Goal: Task Accomplishment & Management: Manage account settings

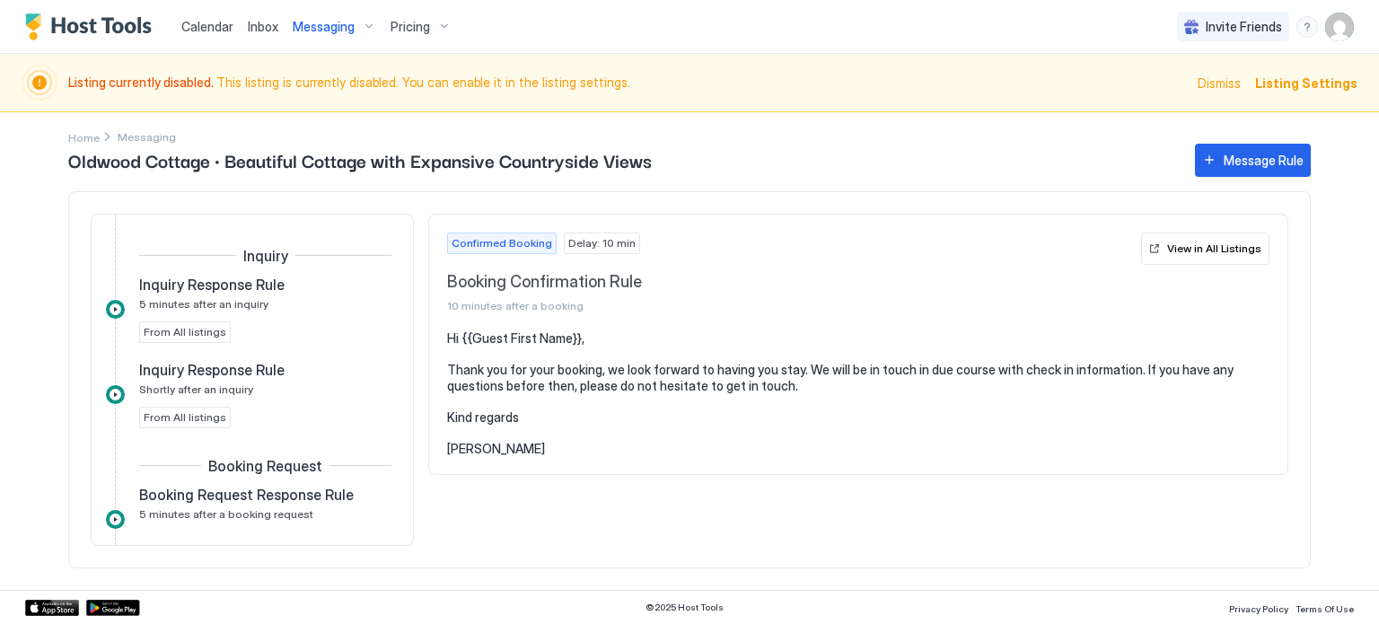
scroll to position [262, 0]
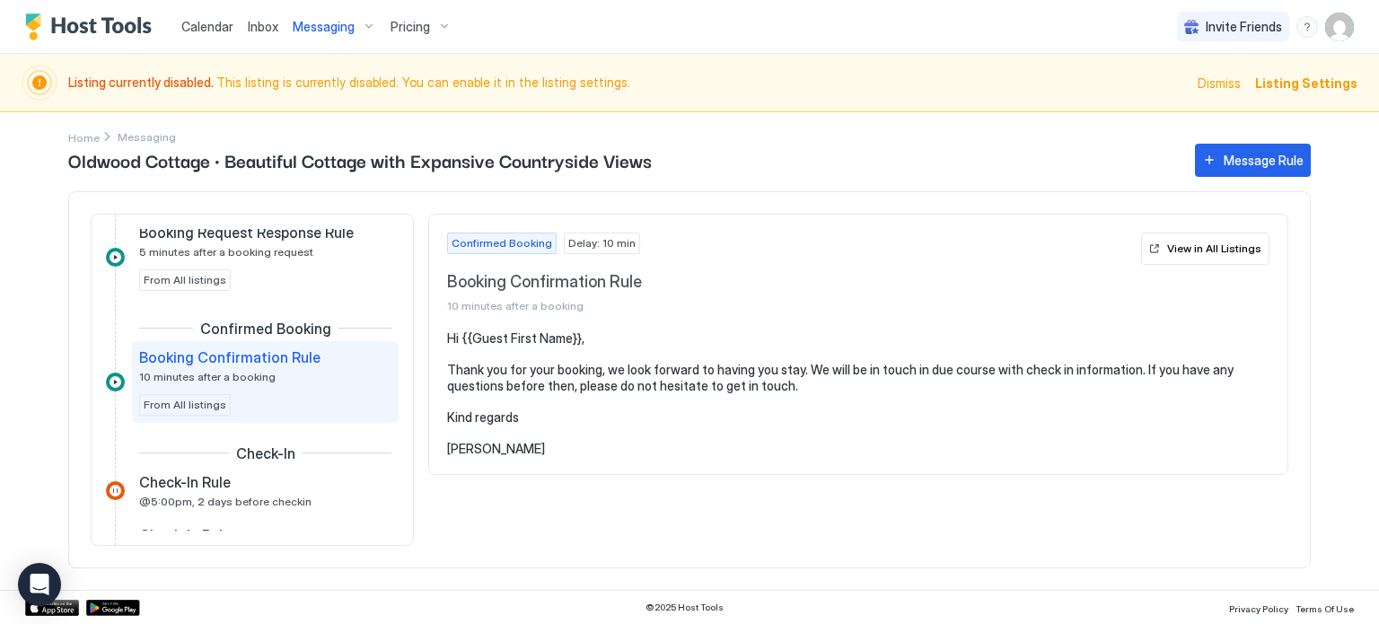
click at [313, 26] on span "Messaging" at bounding box center [324, 27] width 62 height 16
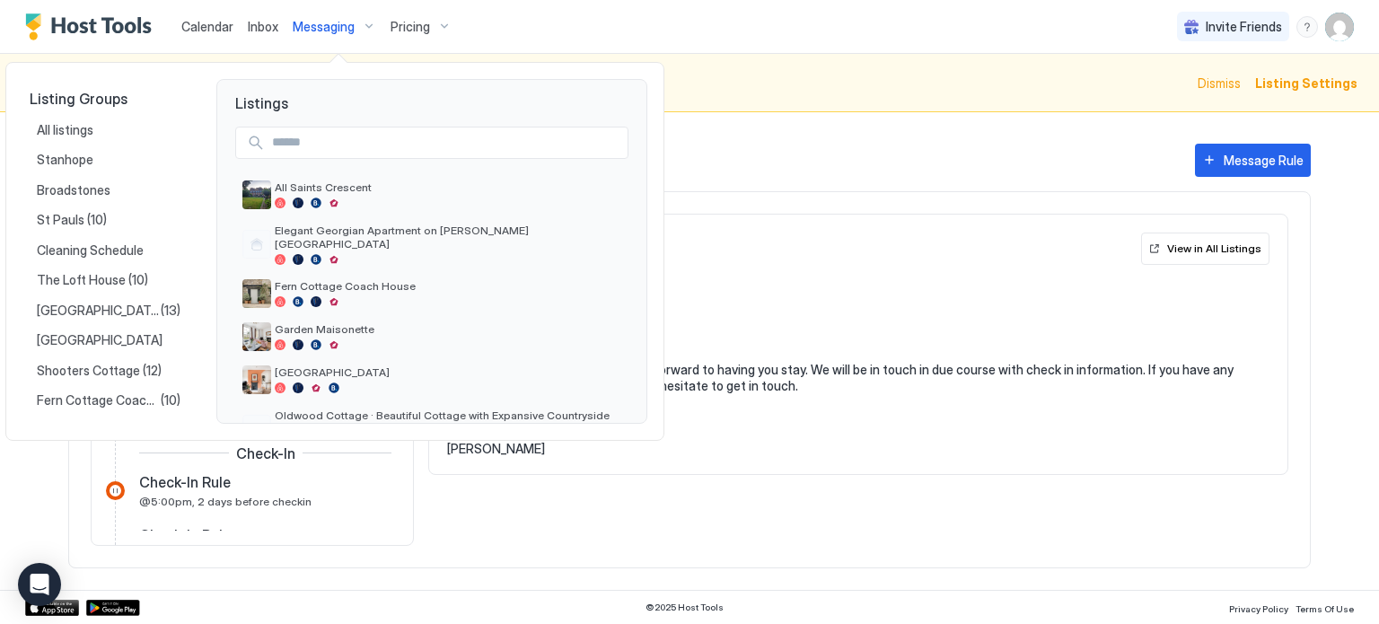
click at [313, 26] on div at bounding box center [689, 312] width 1379 height 624
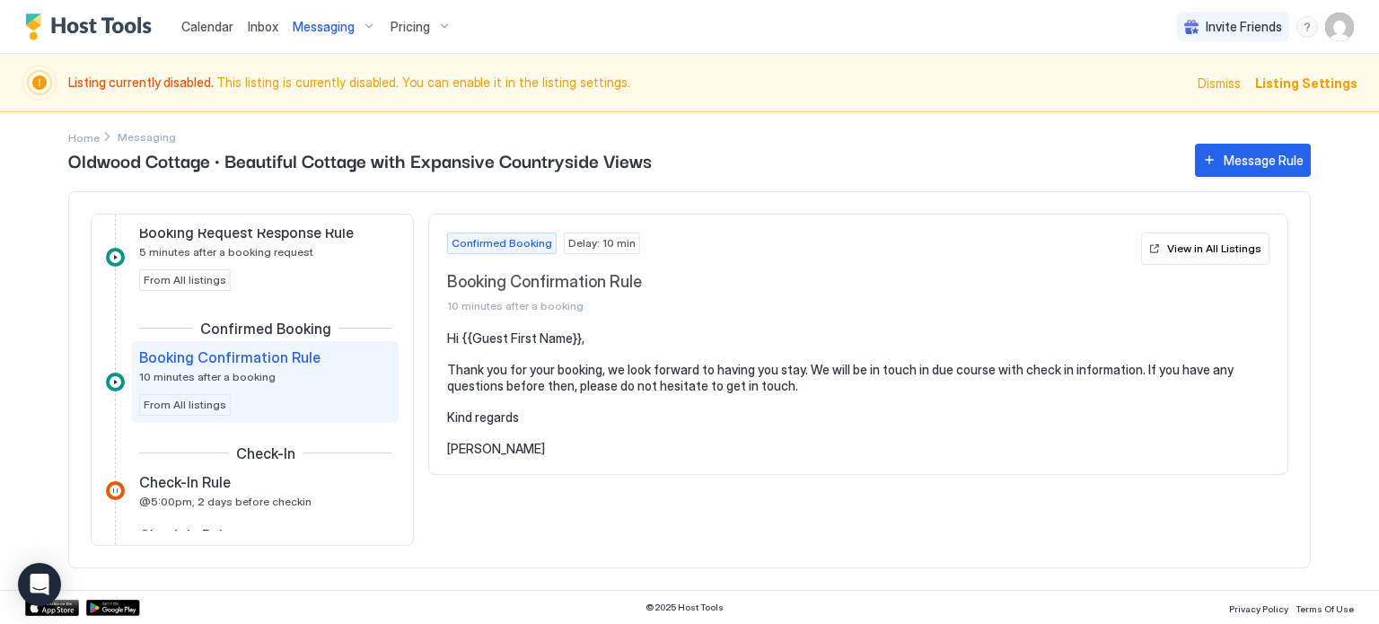
scroll to position [0, 0]
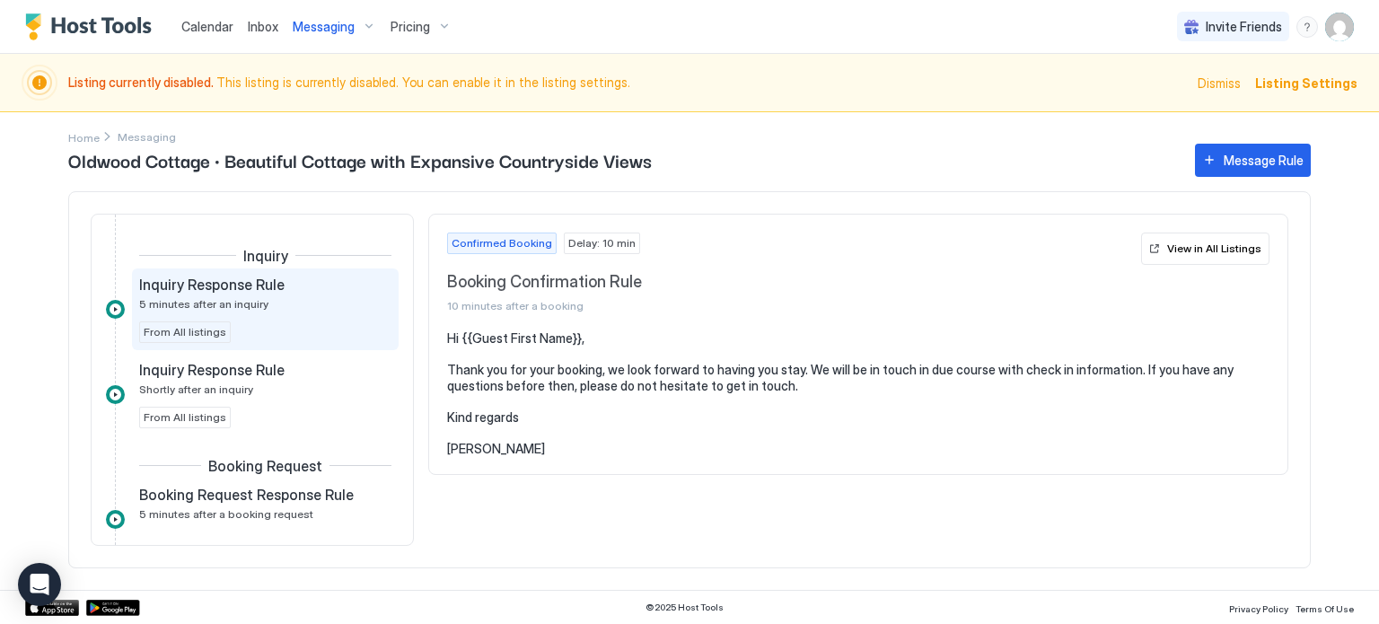
click at [346, 318] on div "Inquiry Response Rule 5 minutes after an inquiry From All listings" at bounding box center [265, 309] width 252 height 67
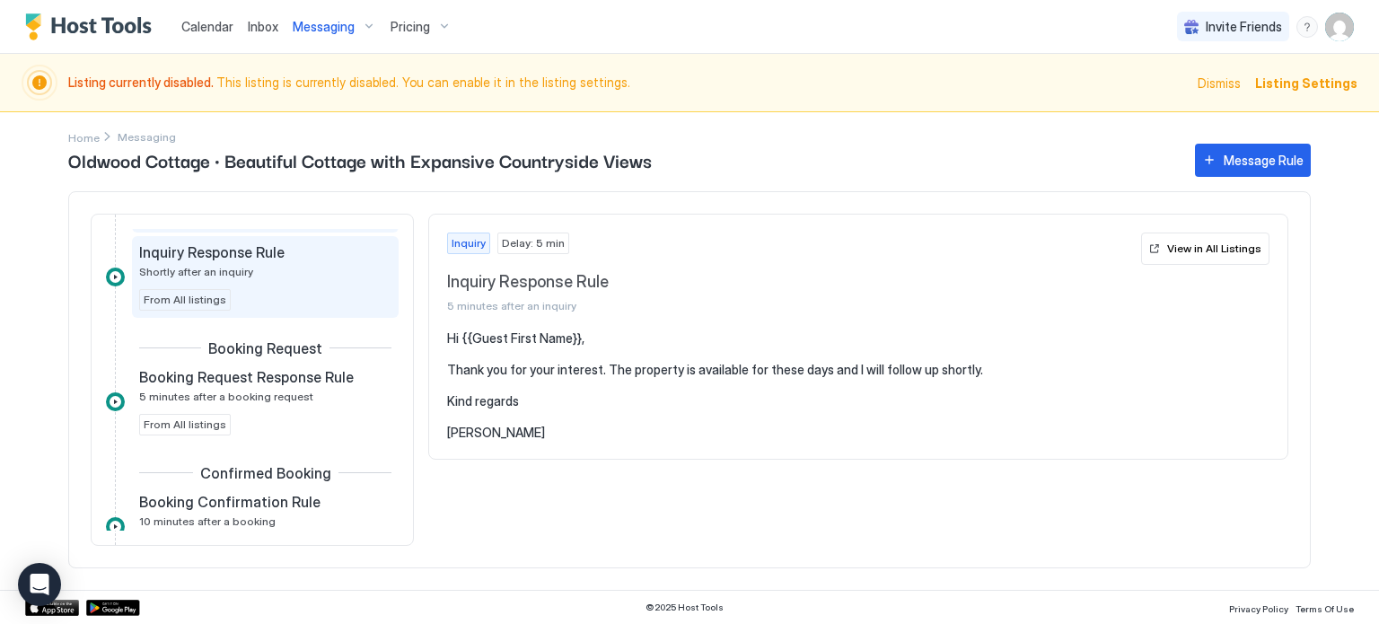
scroll to position [121, 0]
click at [292, 405] on div "Booking Request Response Rule 5 minutes after a booking request From All listin…" at bounding box center [265, 397] width 252 height 67
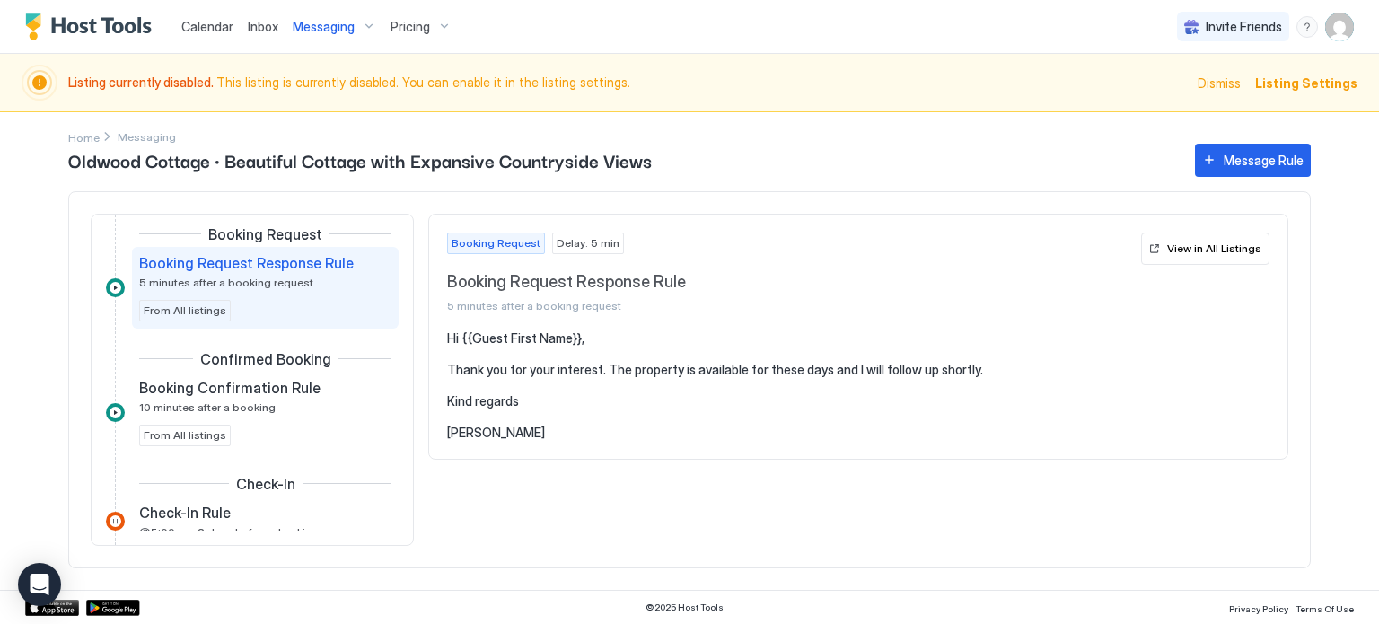
scroll to position [232, 0]
click at [292, 405] on div "Booking Confirmation Rule 10 minutes after a booking" at bounding box center [252, 395] width 227 height 35
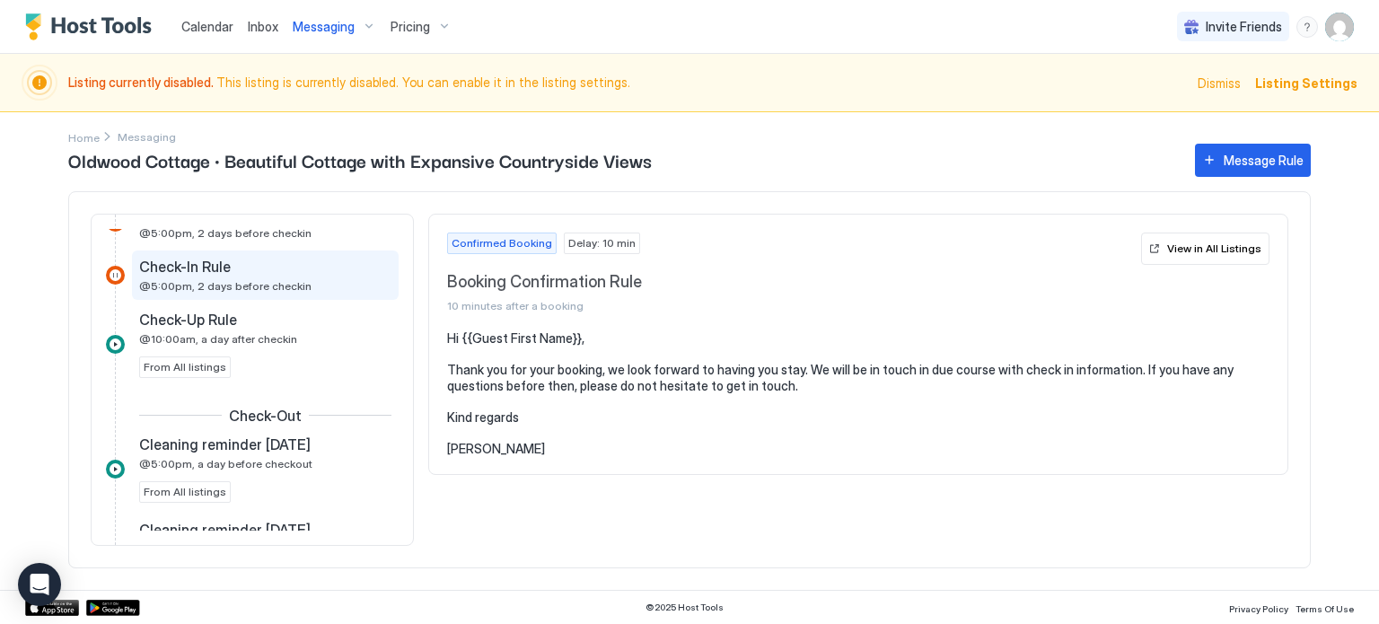
scroll to position [531, 0]
click at [293, 343] on div "Check-Up Rule @10:00am, a day after checkin From All listings" at bounding box center [265, 343] width 252 height 67
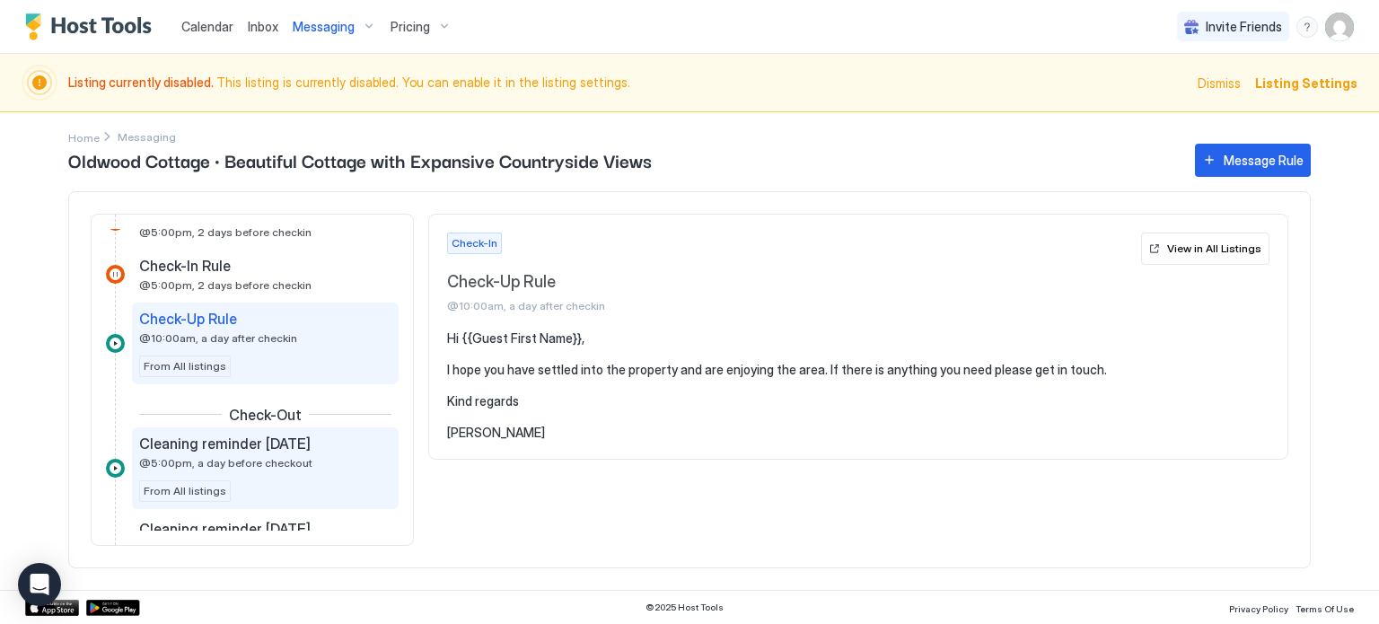
click at [307, 449] on span "Cleaning reminder [DATE]" at bounding box center [224, 443] width 171 height 18
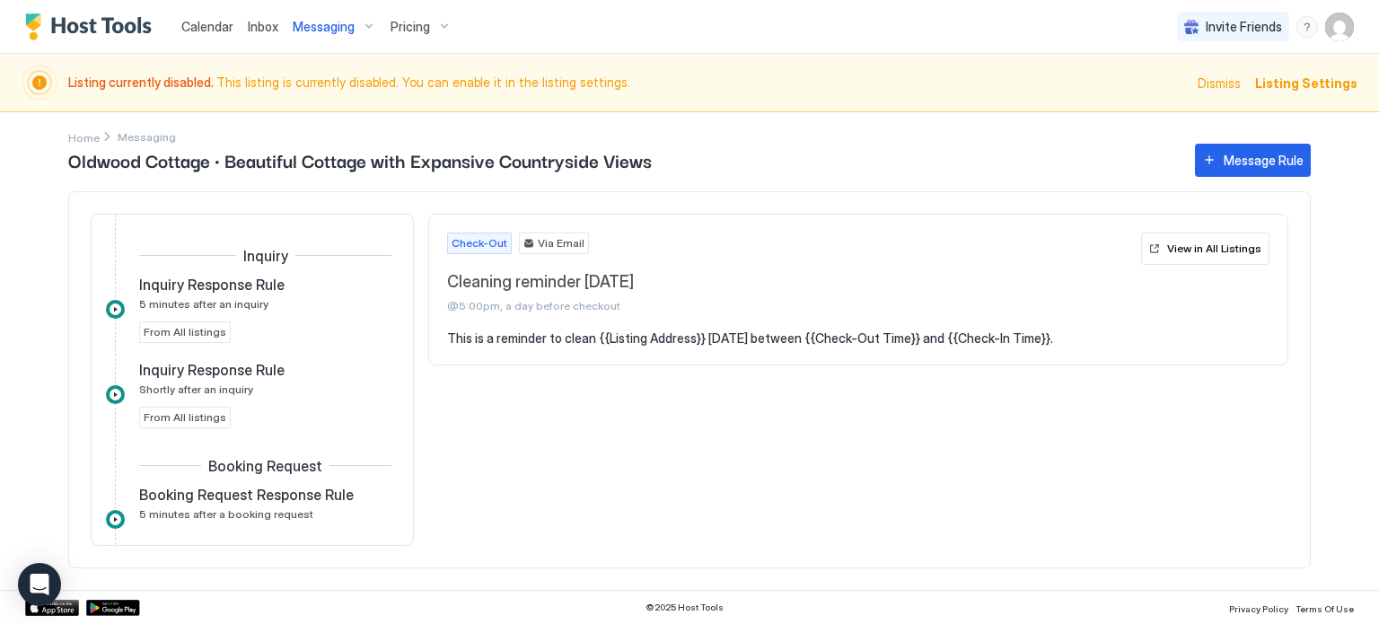
click at [414, 26] on span "Pricing" at bounding box center [409, 27] width 39 height 16
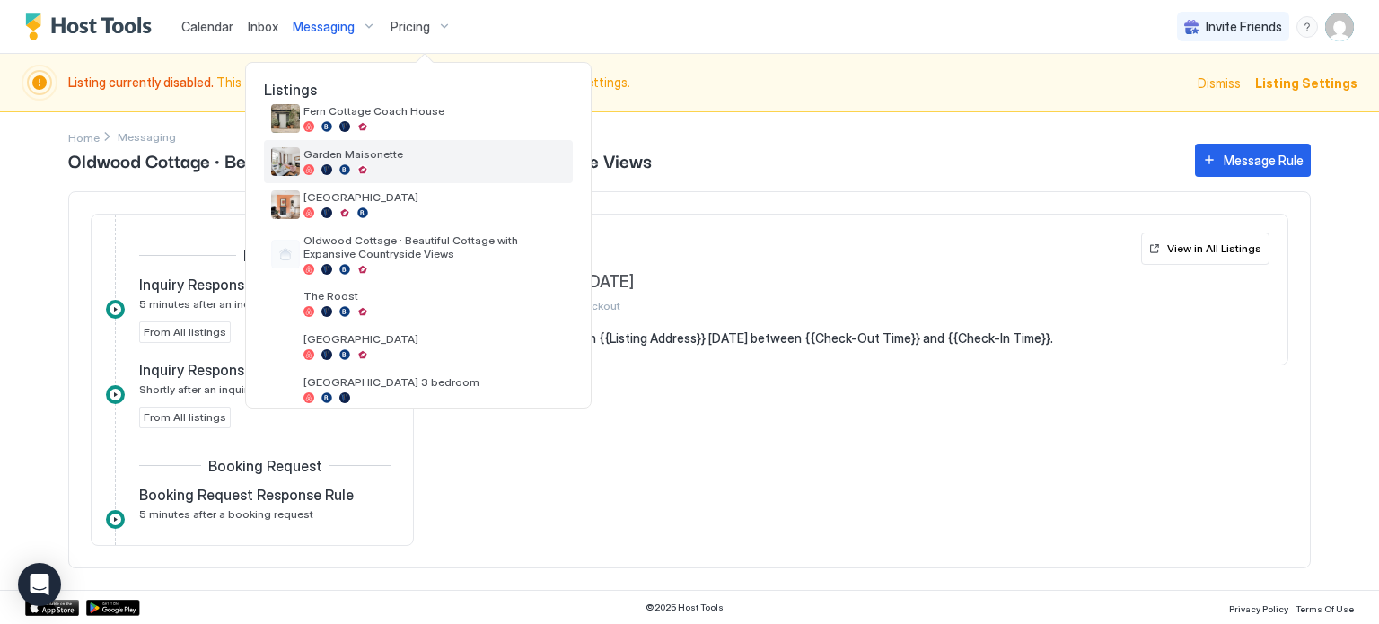
scroll to position [162, 0]
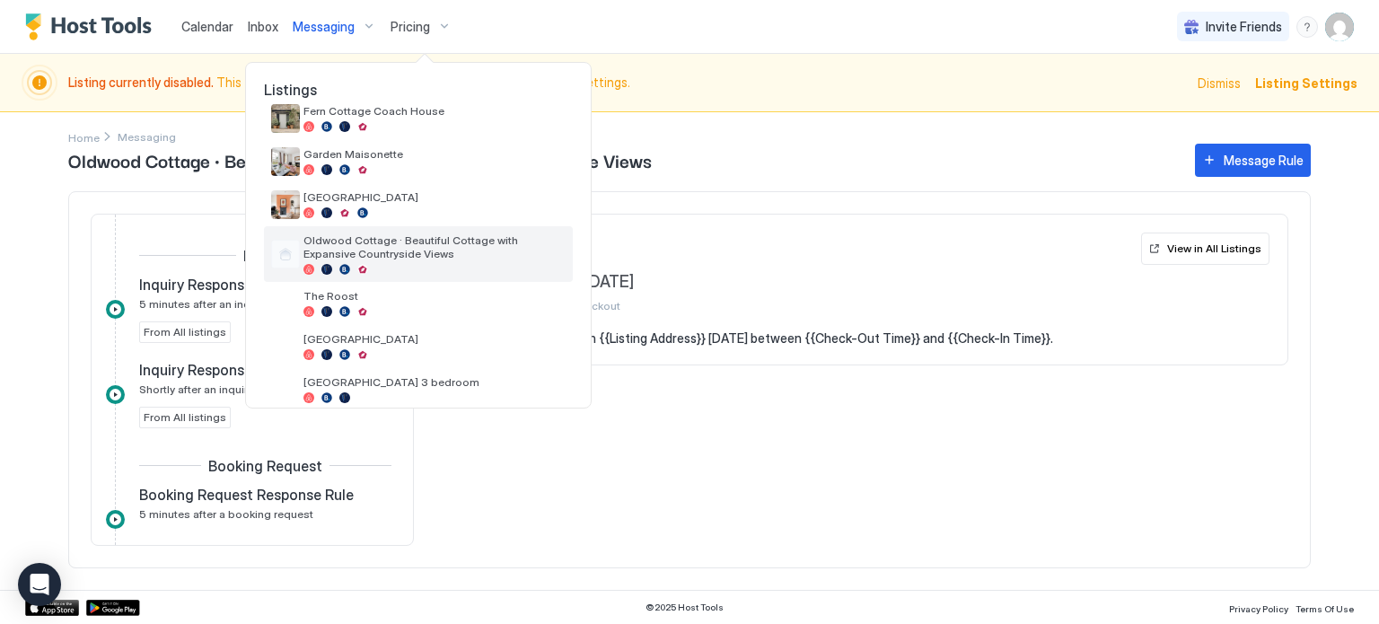
click at [497, 241] on span "Oldwood Cottage · Beautiful Cottage with Expansive Countryside Views" at bounding box center [434, 246] width 262 height 27
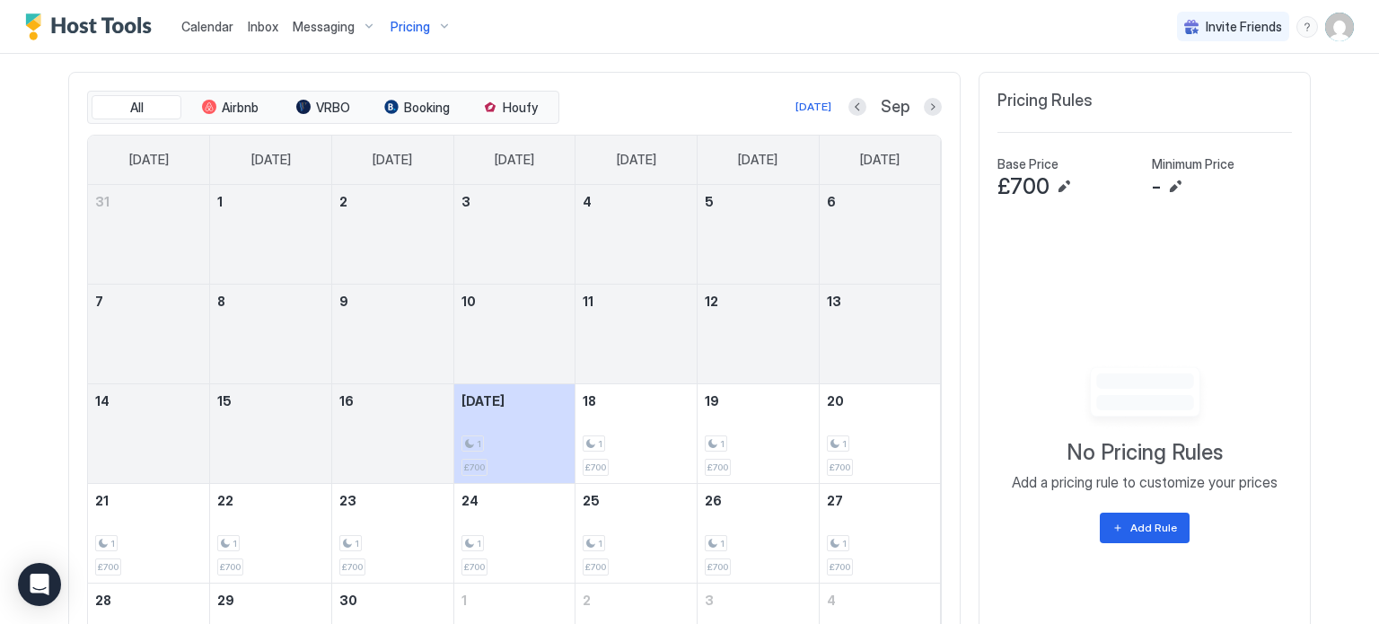
scroll to position [590, 0]
click at [1141, 531] on button "Add Rule" at bounding box center [1145, 527] width 90 height 31
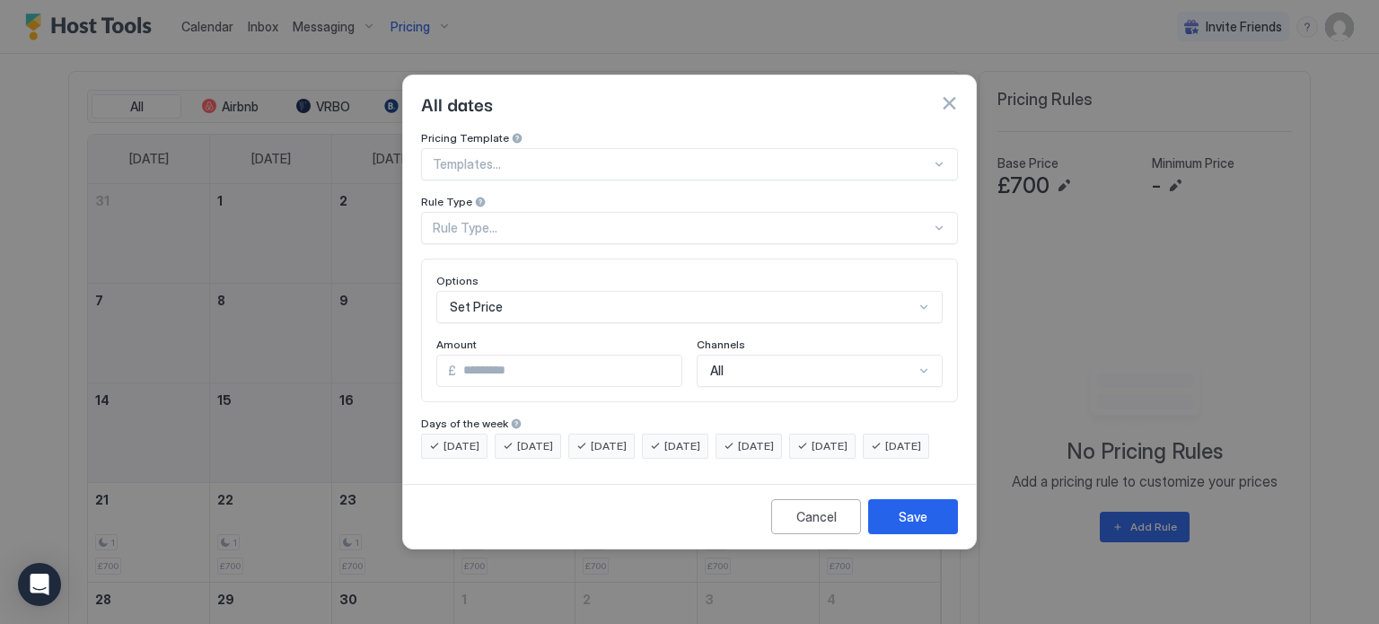
click at [742, 156] on div at bounding box center [682, 164] width 498 height 16
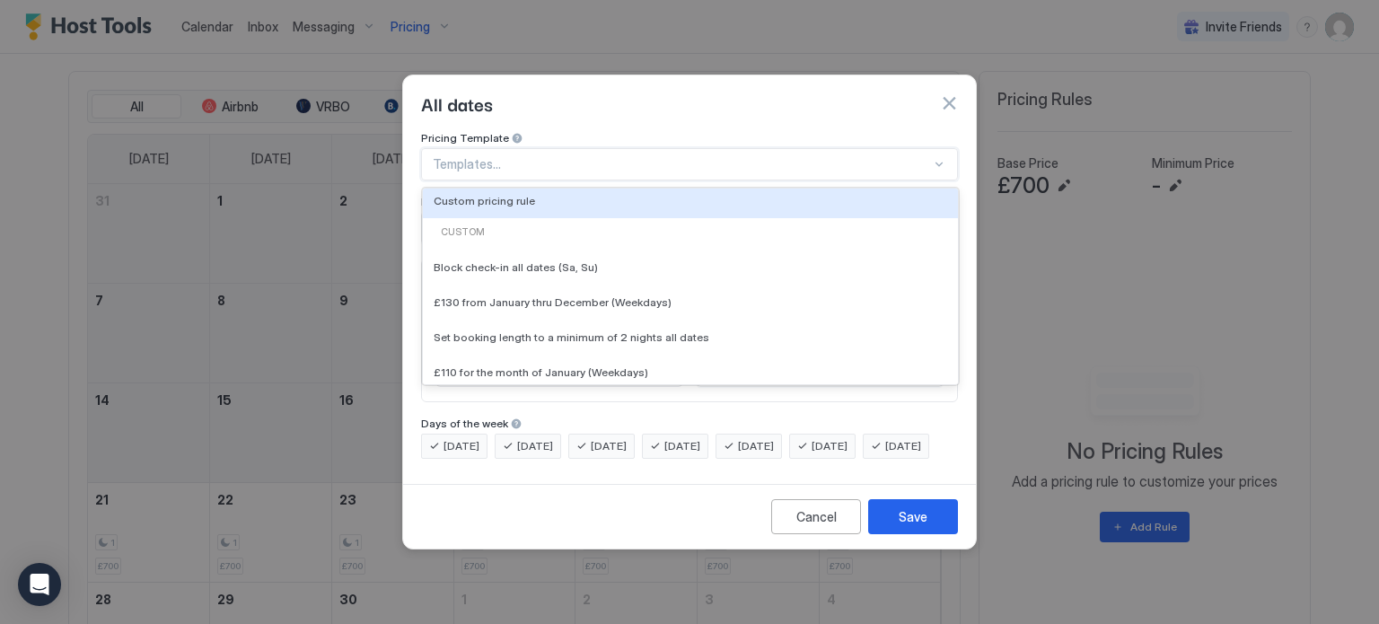
scroll to position [215, 0]
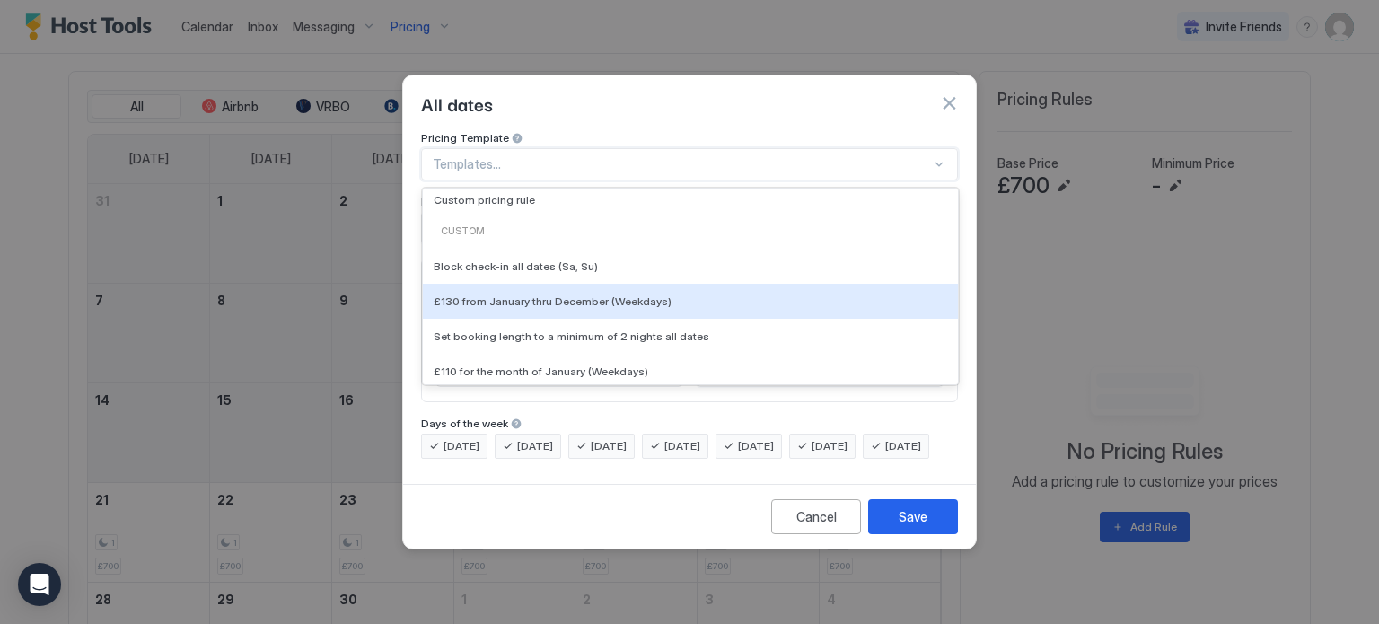
click at [734, 294] on div "£130 from January thru December (Weekdays)" at bounding box center [690, 300] width 513 height 13
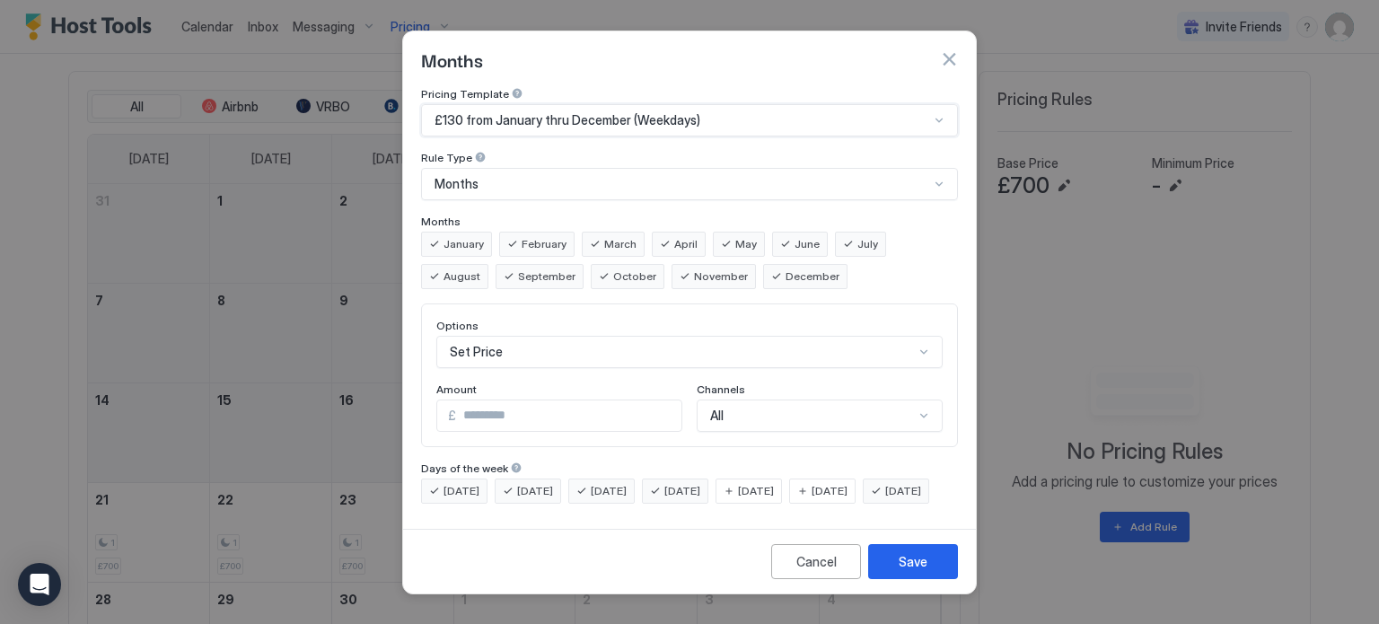
click at [765, 114] on div "£130 from January thru December (Weekdays)" at bounding box center [689, 120] width 537 height 32
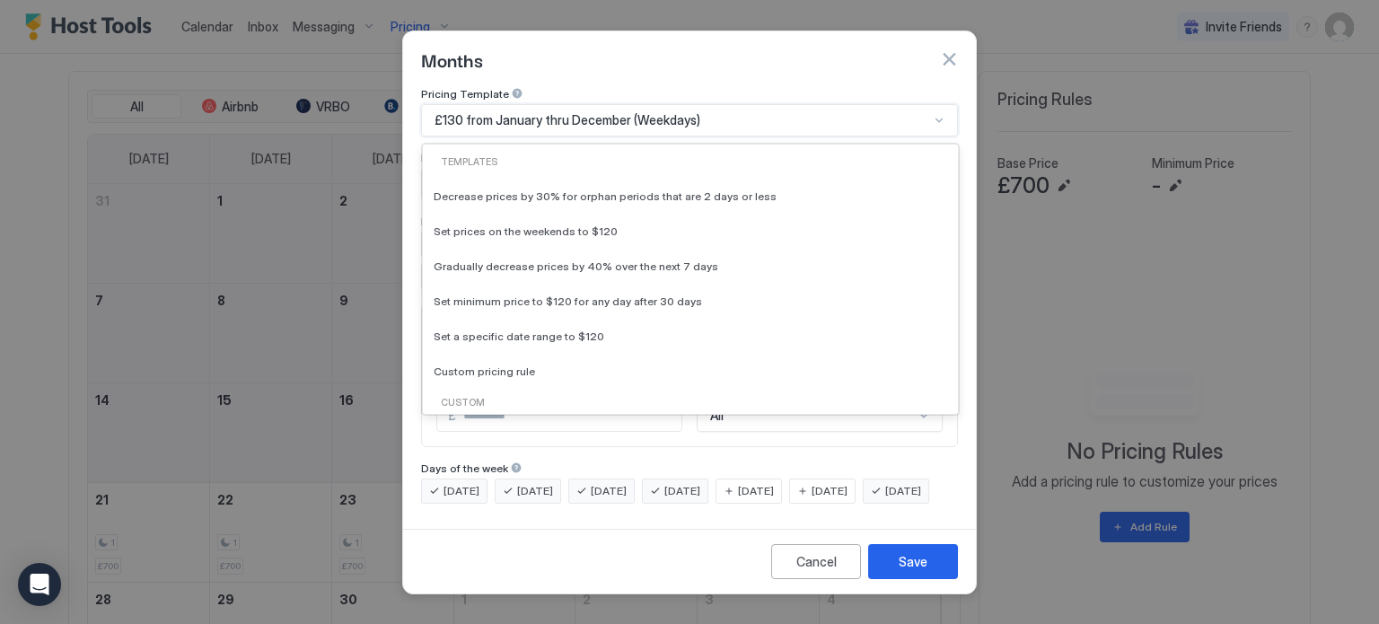
scroll to position [27, 0]
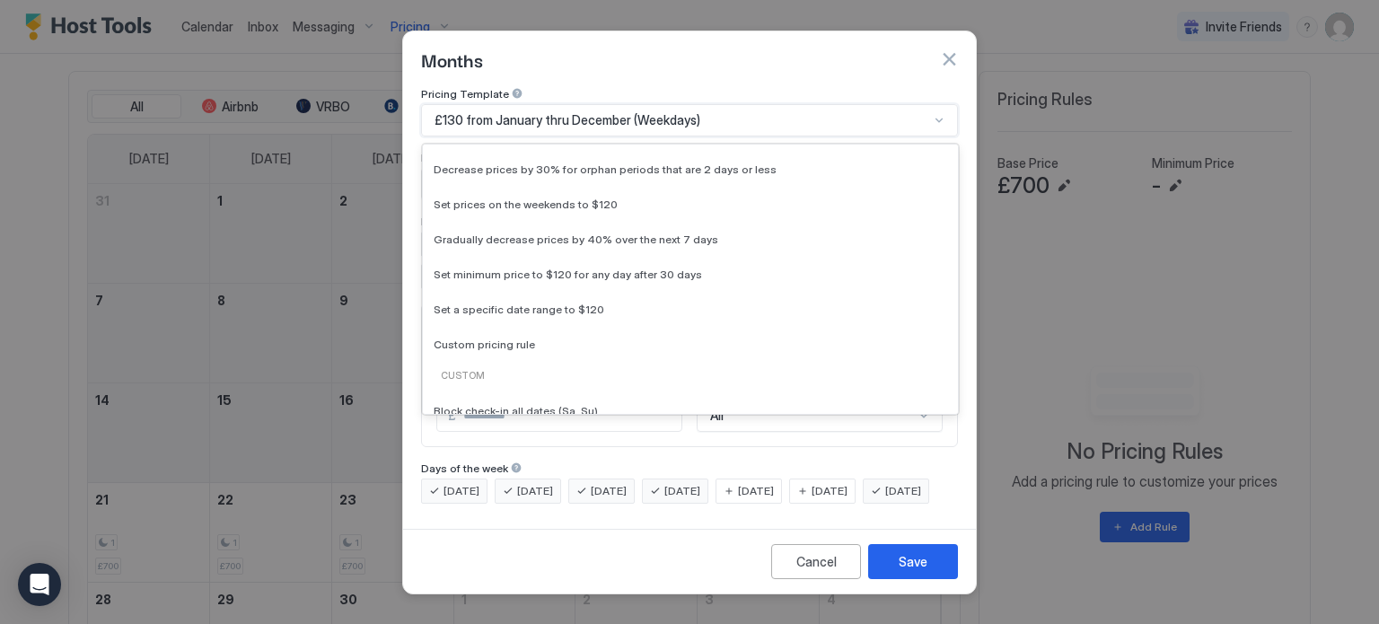
click at [765, 114] on div "£130 from January thru December (Weekdays)" at bounding box center [689, 120] width 537 height 32
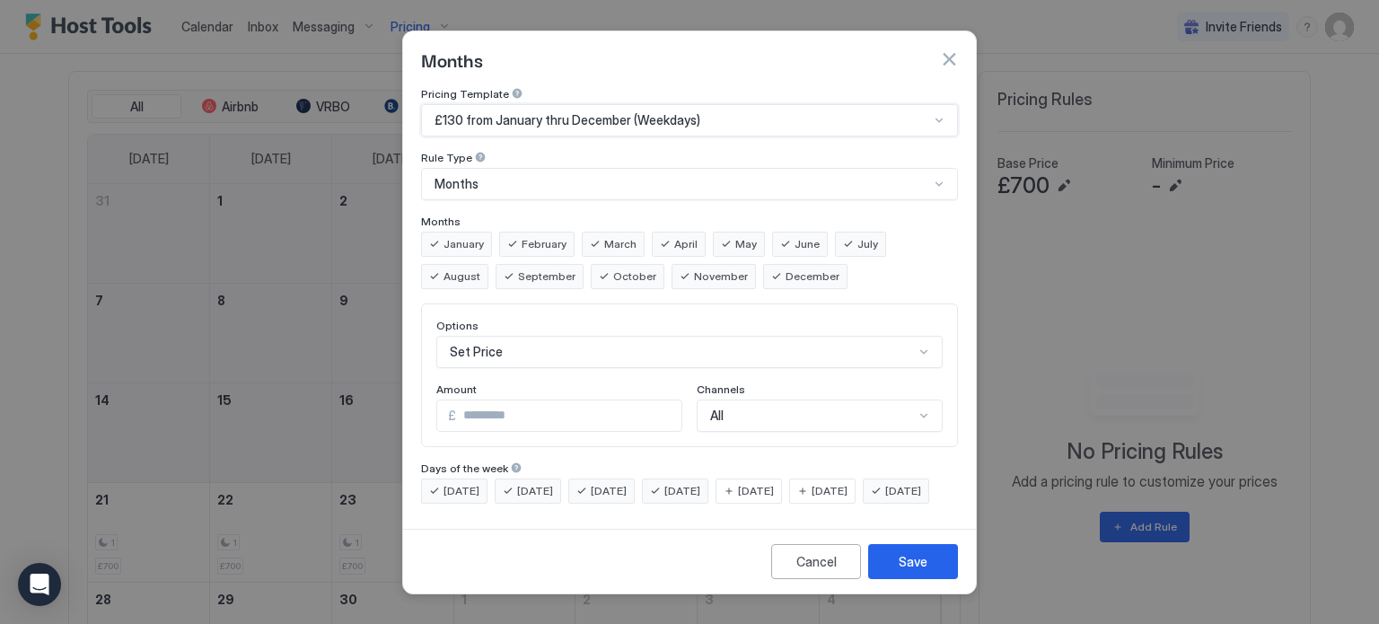
click at [780, 112] on div "£130 from January thru December (Weekdays)" at bounding box center [681, 120] width 495 height 16
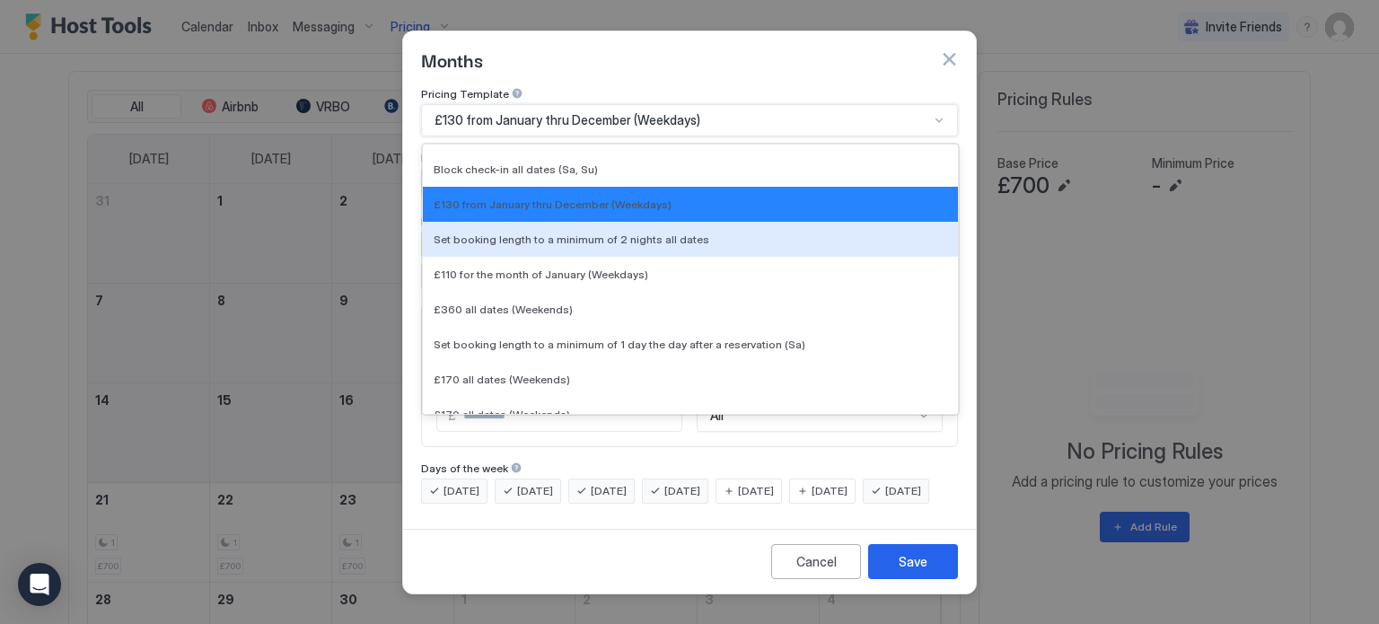
scroll to position [269, 0]
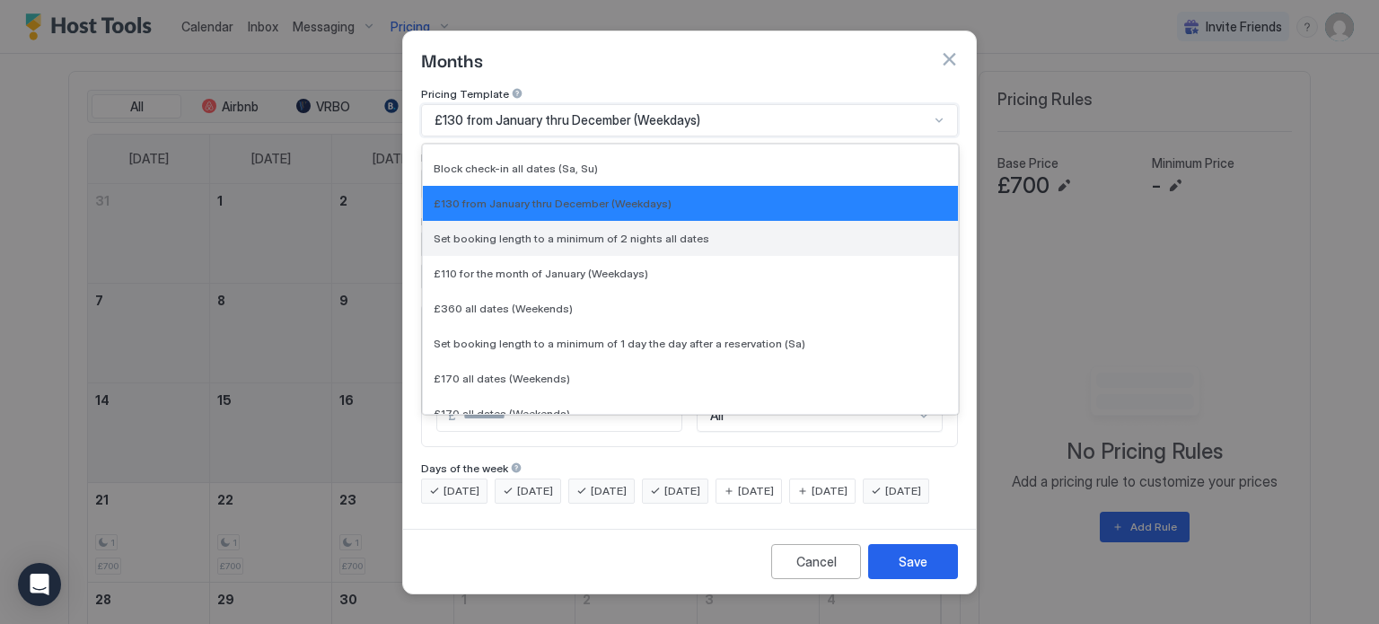
click at [730, 231] on div "Set booking length to a minimum of 2 nights all dates" at bounding box center [690, 237] width 535 height 35
type input "*"
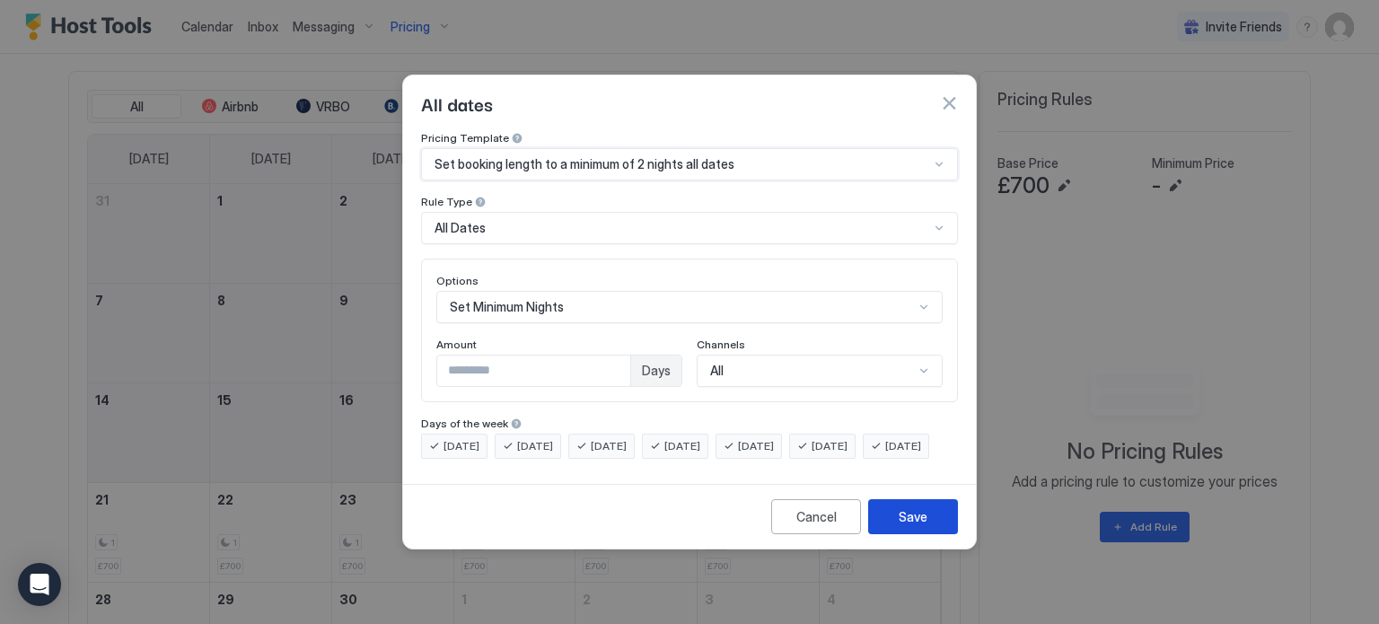
click at [913, 526] on div "Save" at bounding box center [913, 516] width 29 height 19
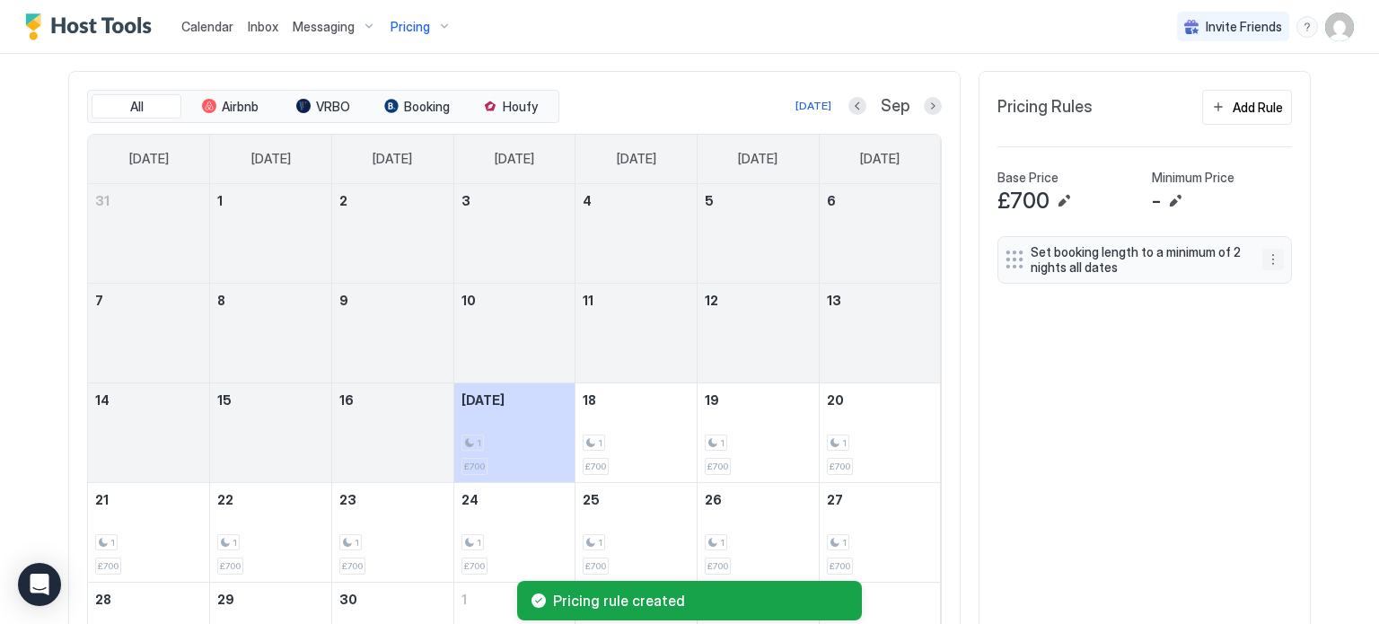
click at [1273, 259] on button "More options" at bounding box center [1273, 260] width 22 height 22
click at [1319, 283] on div "Edit" at bounding box center [1296, 282] width 67 height 29
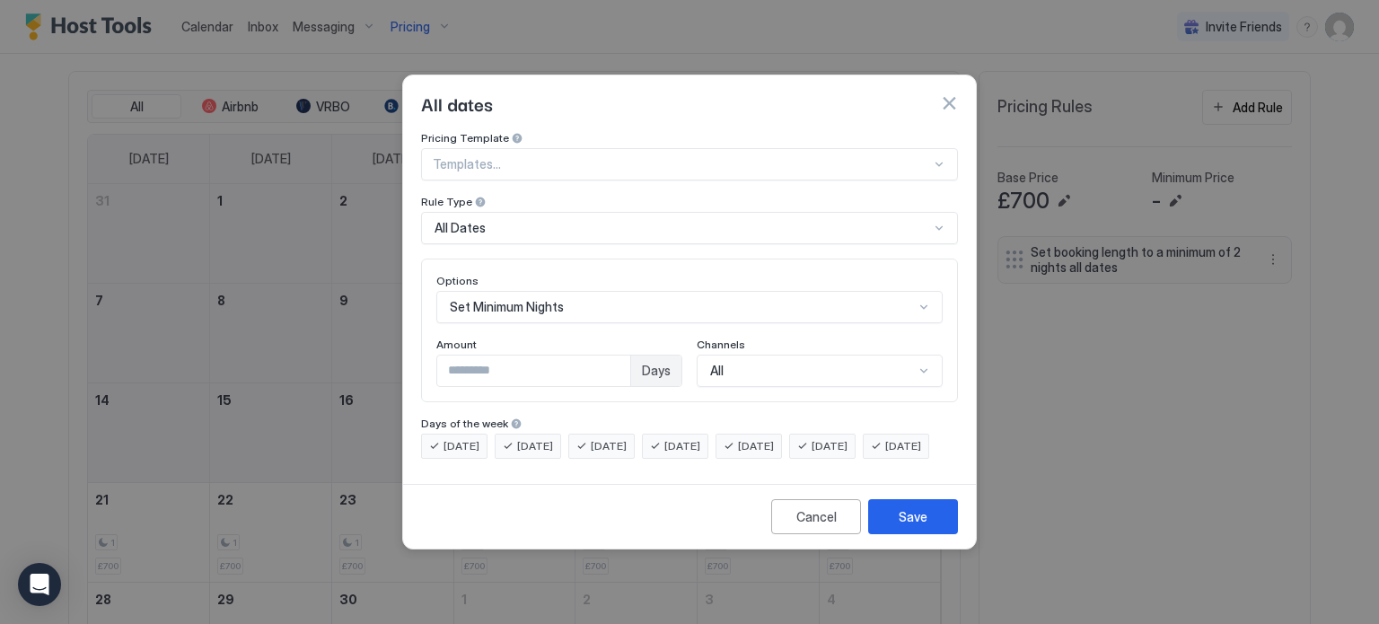
click at [518, 357] on input "*" at bounding box center [533, 370] width 193 height 31
click at [630, 355] on input "*" at bounding box center [533, 370] width 193 height 31
type input "*"
click at [924, 526] on div "Save" at bounding box center [913, 516] width 29 height 19
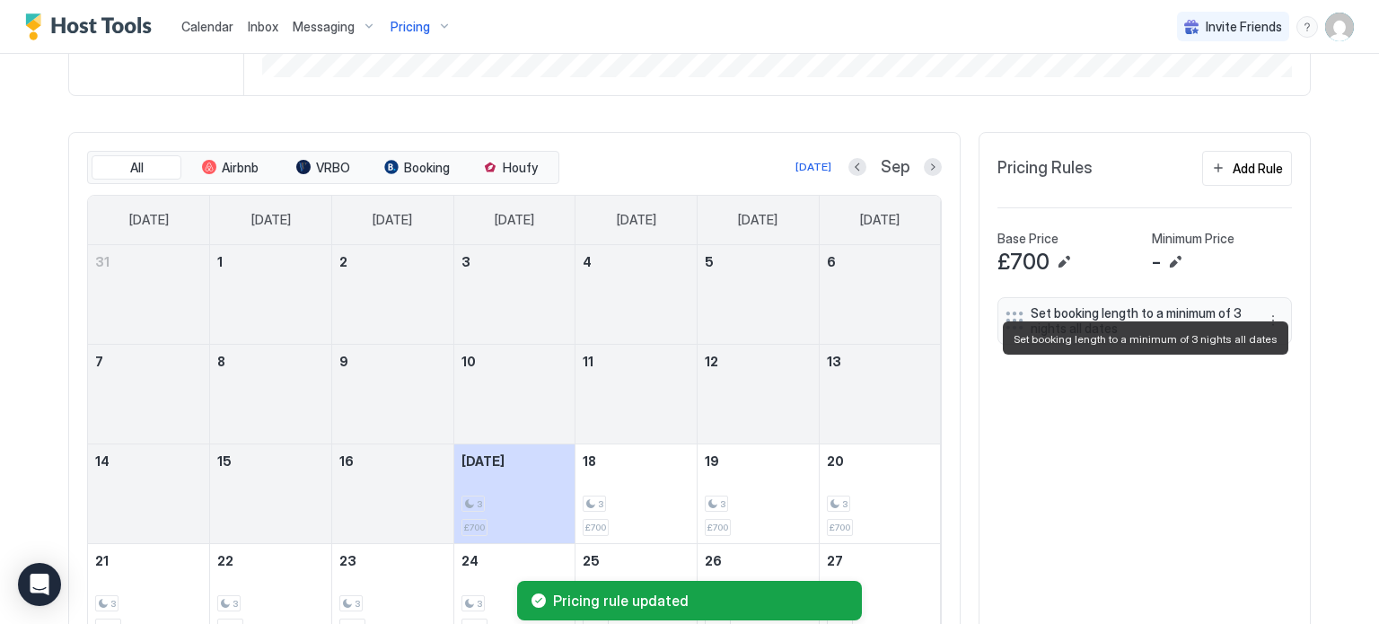
scroll to position [535, 0]
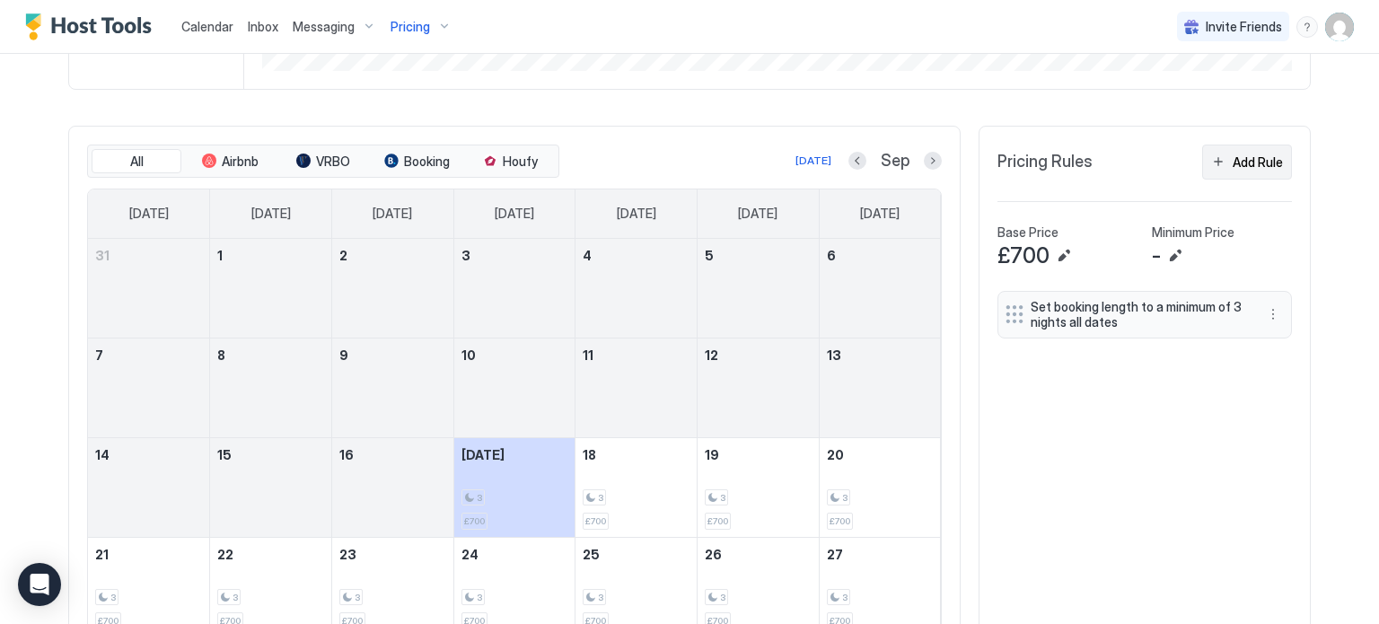
click at [1255, 163] on div "Add Rule" at bounding box center [1258, 162] width 50 height 19
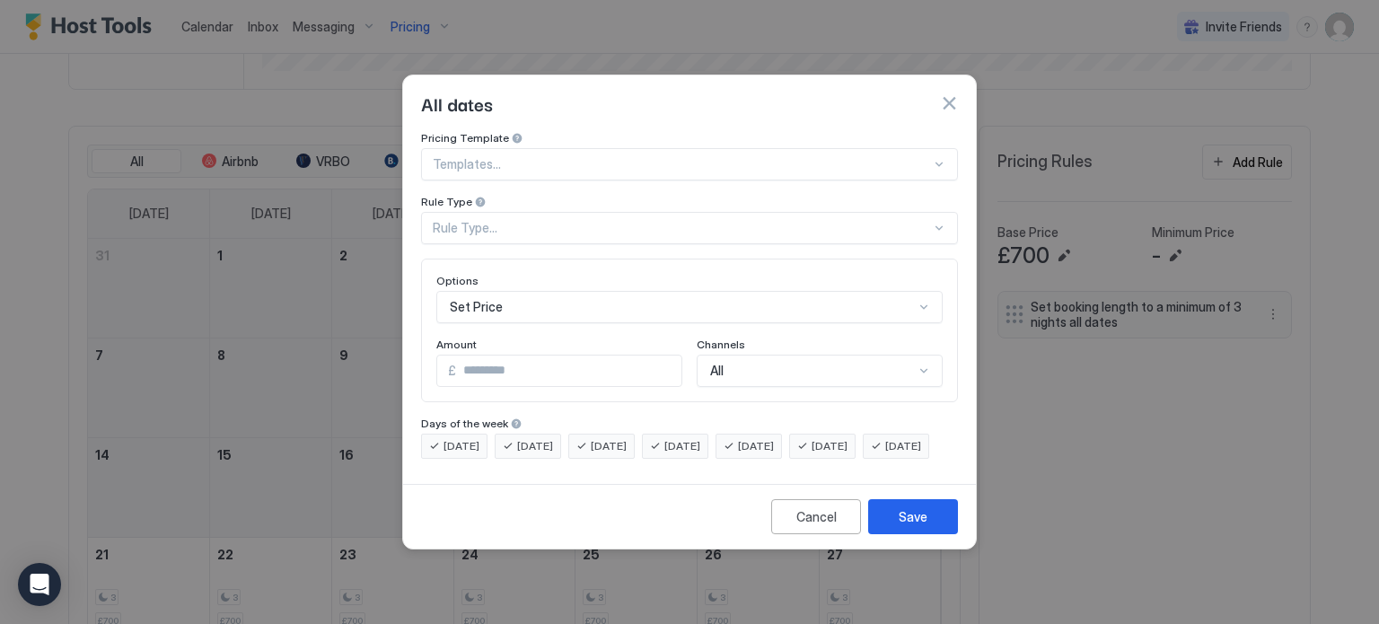
click at [1268, 385] on div at bounding box center [689, 312] width 1379 height 624
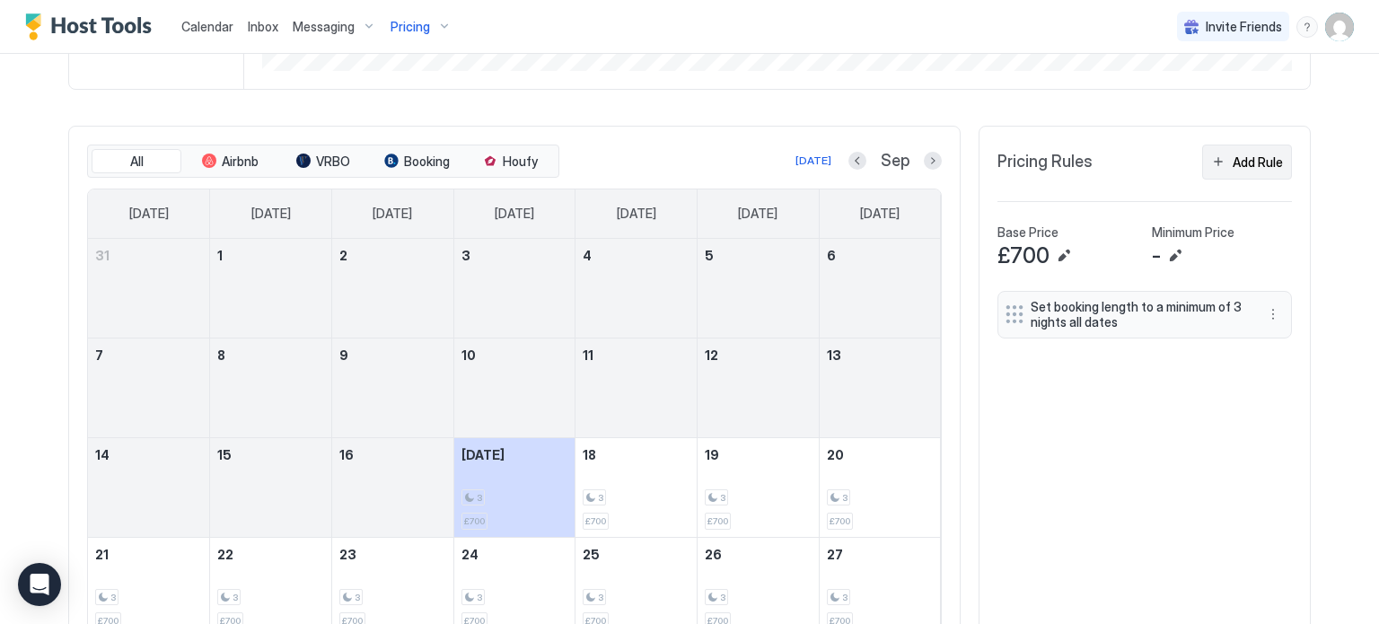
click at [1254, 158] on div "Add Rule" at bounding box center [1258, 162] width 50 height 19
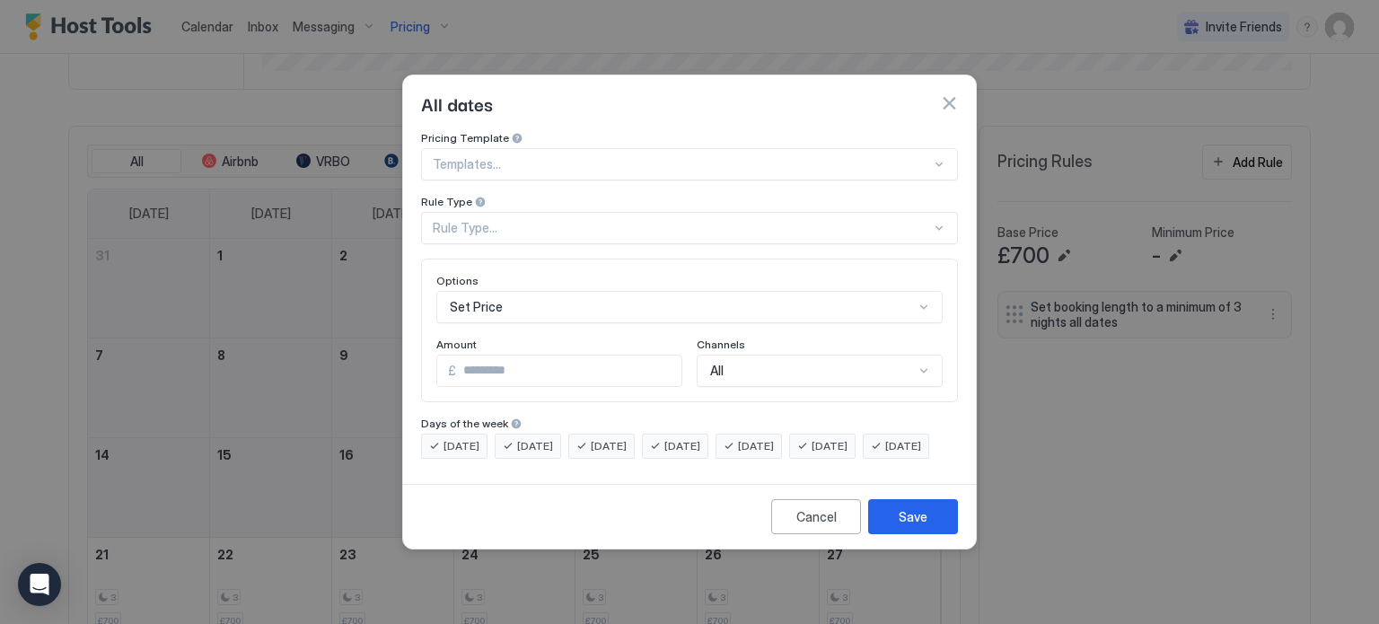
click at [609, 220] on div "Rule Type..." at bounding box center [682, 228] width 498 height 16
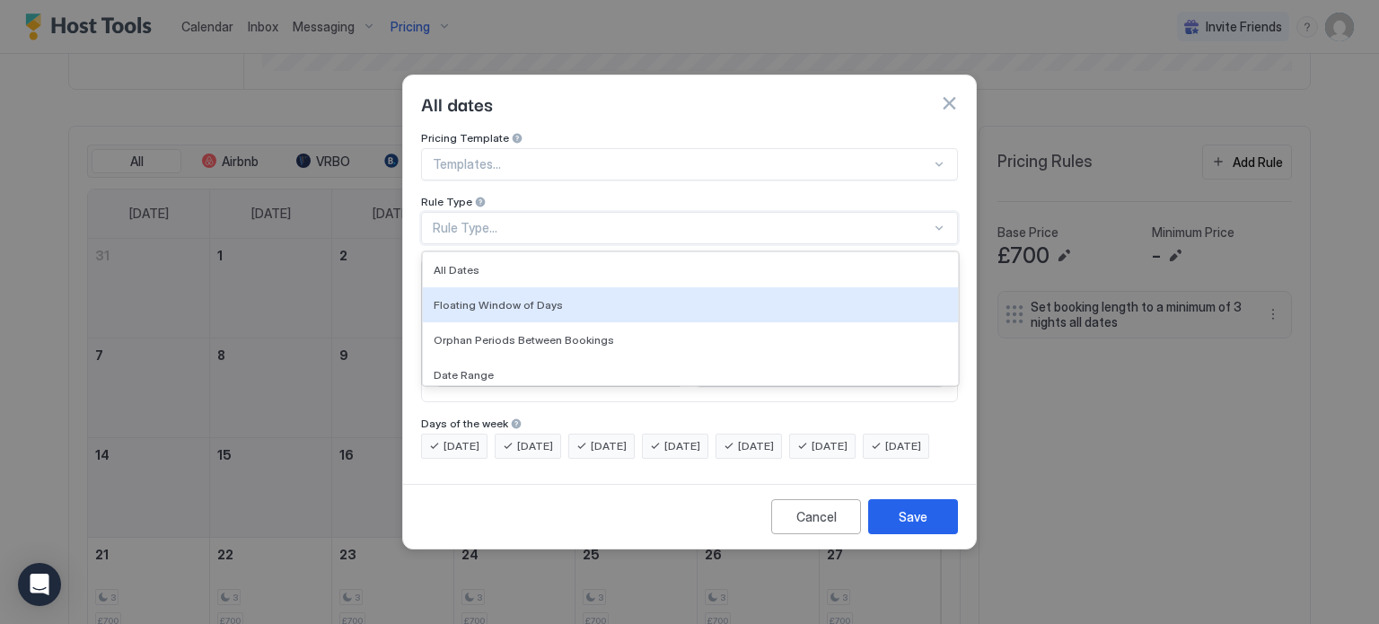
click at [575, 156] on div at bounding box center [682, 164] width 498 height 16
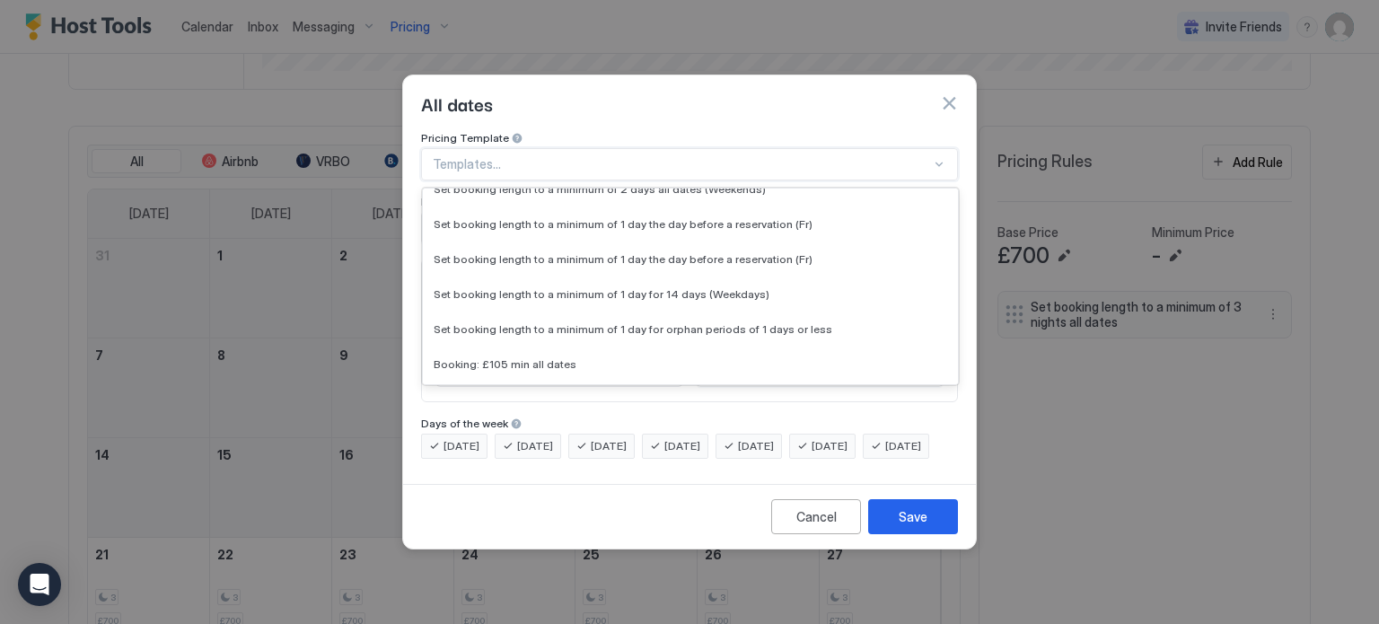
scroll to position [6740, 0]
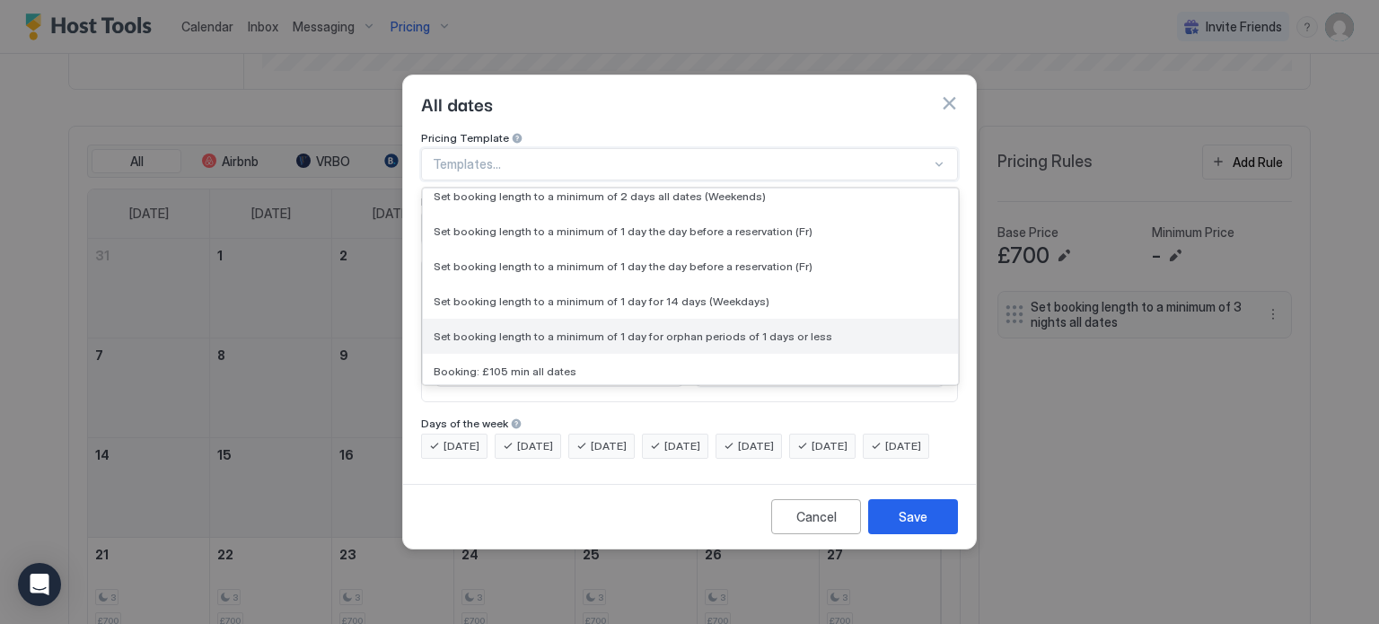
click at [623, 329] on span "Set booking length to a minimum of 1 day for orphan periods of 1 days or less" at bounding box center [633, 335] width 399 height 13
type input "*"
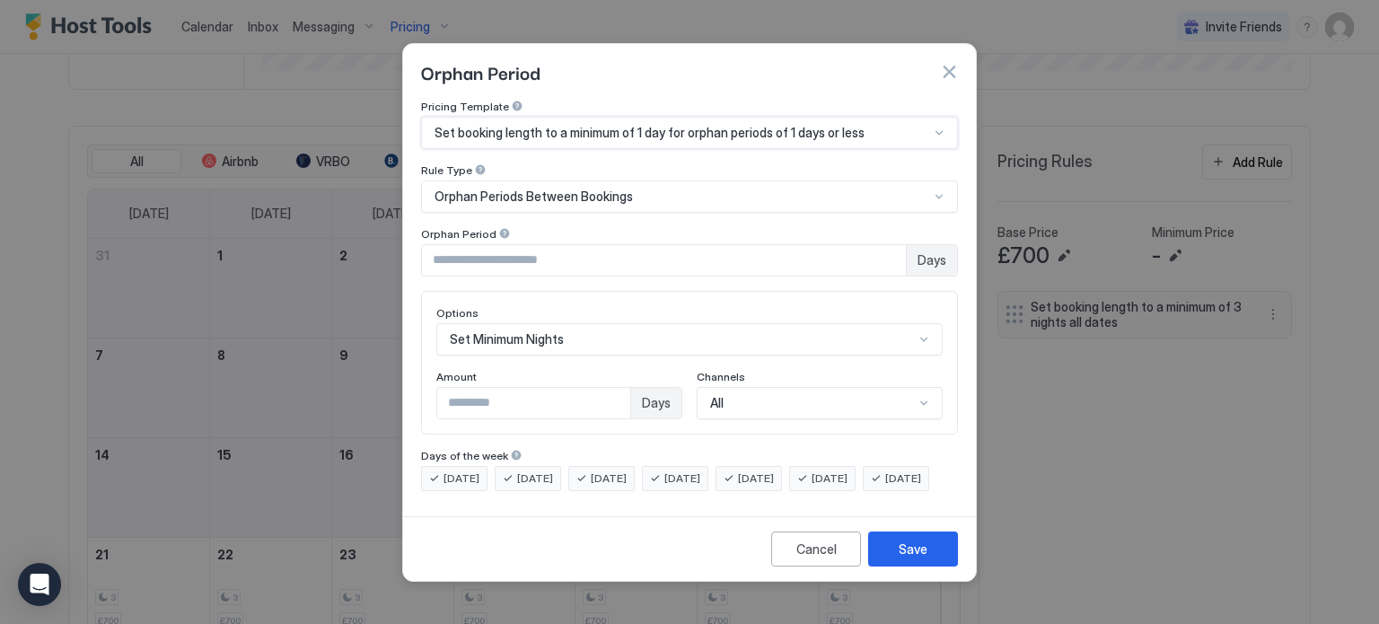
click at [457, 246] on input "*" at bounding box center [664, 260] width 484 height 31
type input "*"
click at [480, 396] on input "*" at bounding box center [533, 403] width 193 height 31
type input "*"
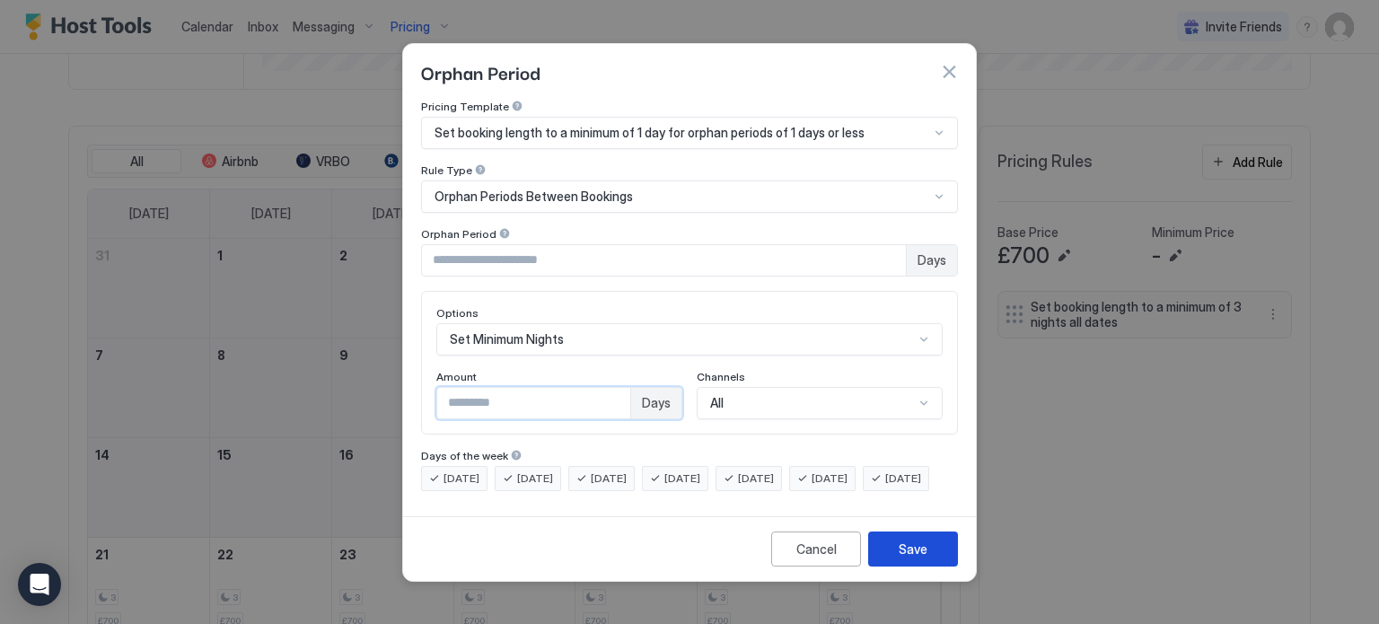
type input "*"
click at [924, 558] on div "Save" at bounding box center [913, 549] width 29 height 19
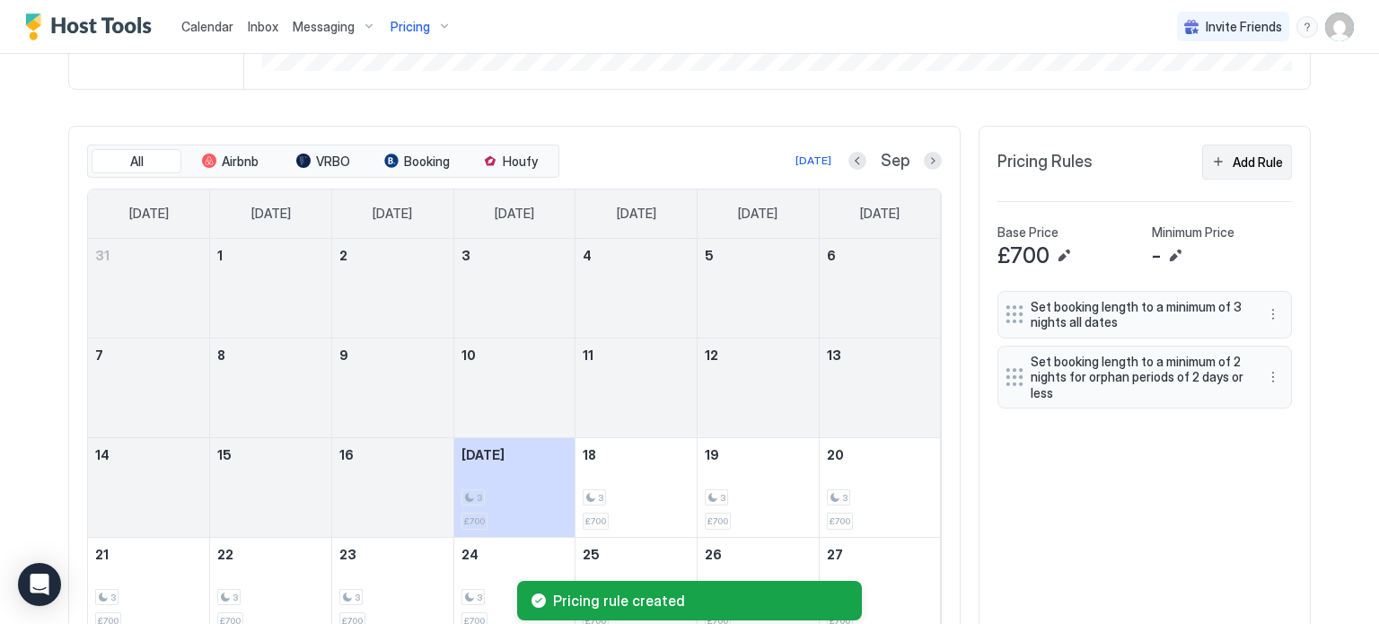
click at [1253, 162] on div "Add Rule" at bounding box center [1258, 162] width 50 height 19
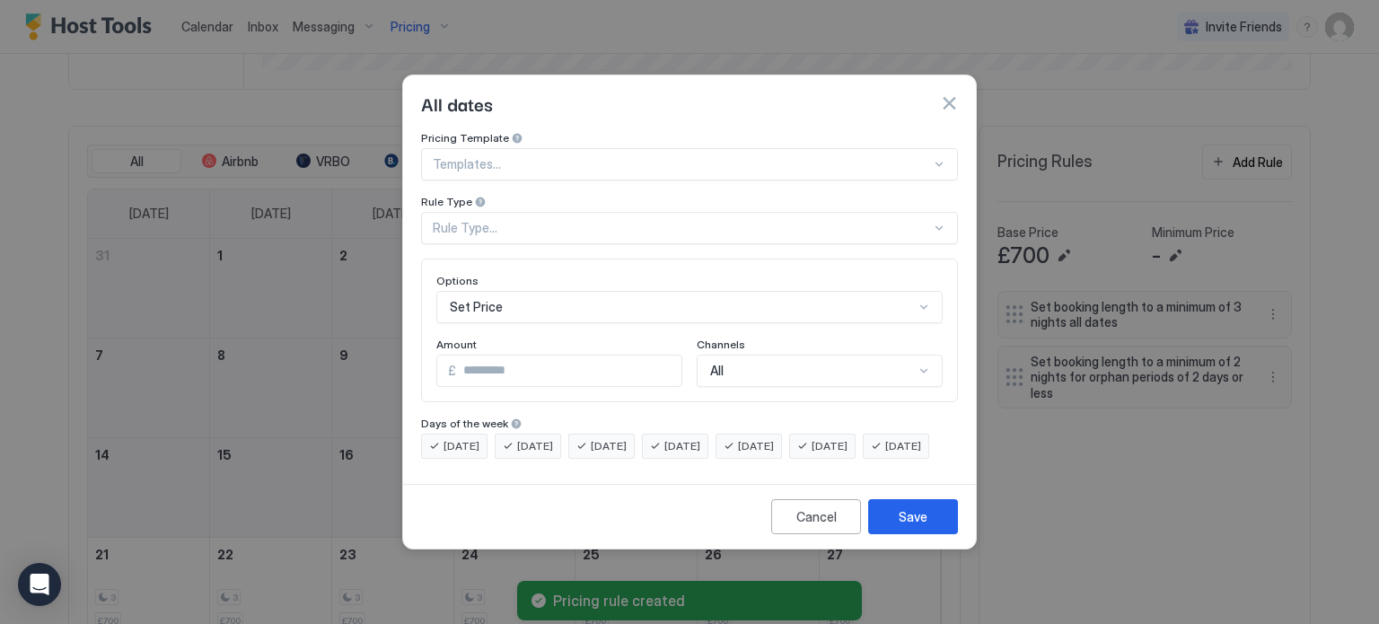
click at [588, 220] on div "Rule Type..." at bounding box center [682, 228] width 498 height 16
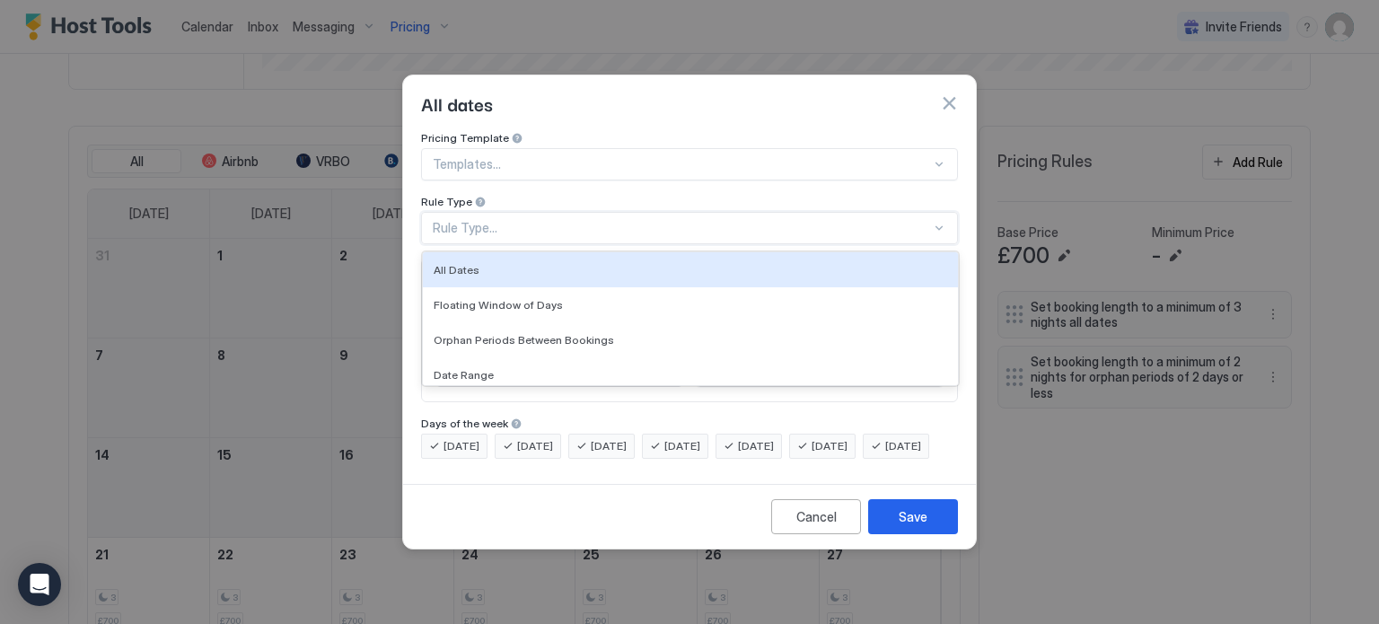
click at [592, 156] on div at bounding box center [682, 164] width 498 height 16
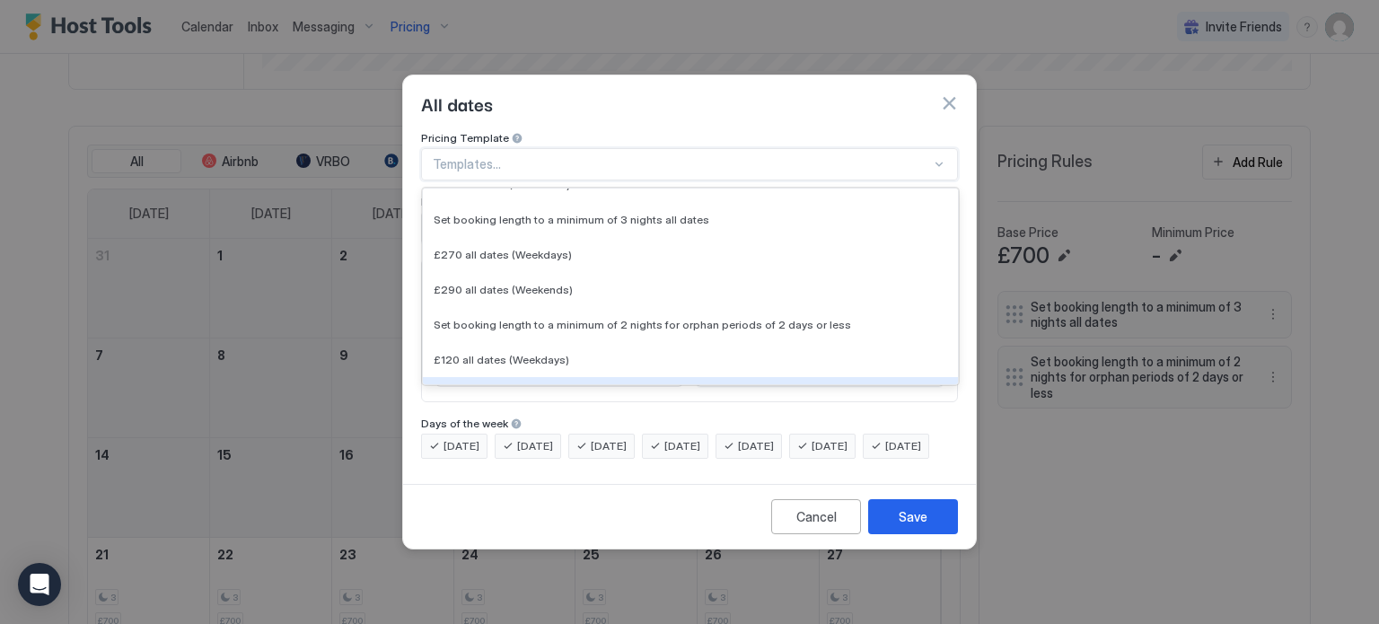
scroll to position [576, 0]
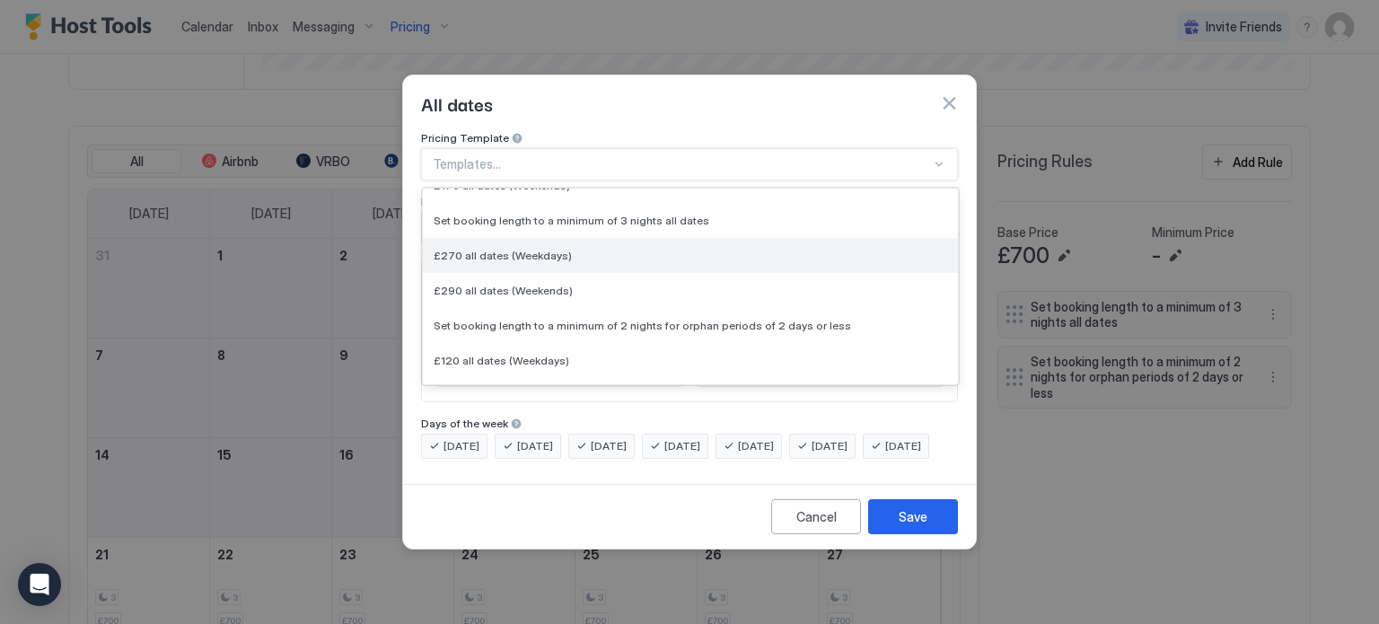
click at [527, 249] on span "£270 all dates (Weekdays)" at bounding box center [503, 255] width 138 height 13
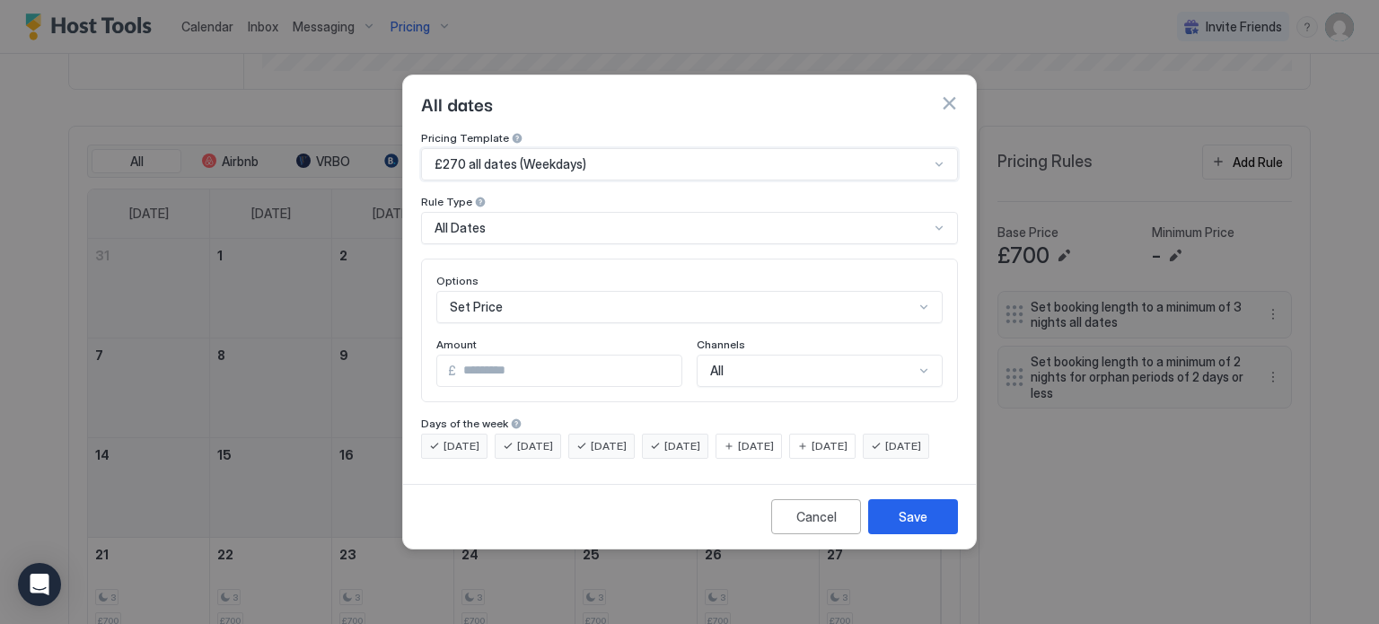
click at [502, 355] on input "***" at bounding box center [568, 370] width 225 height 31
type input "*"
type input "***"
click at [927, 534] on button "Save" at bounding box center [913, 516] width 90 height 35
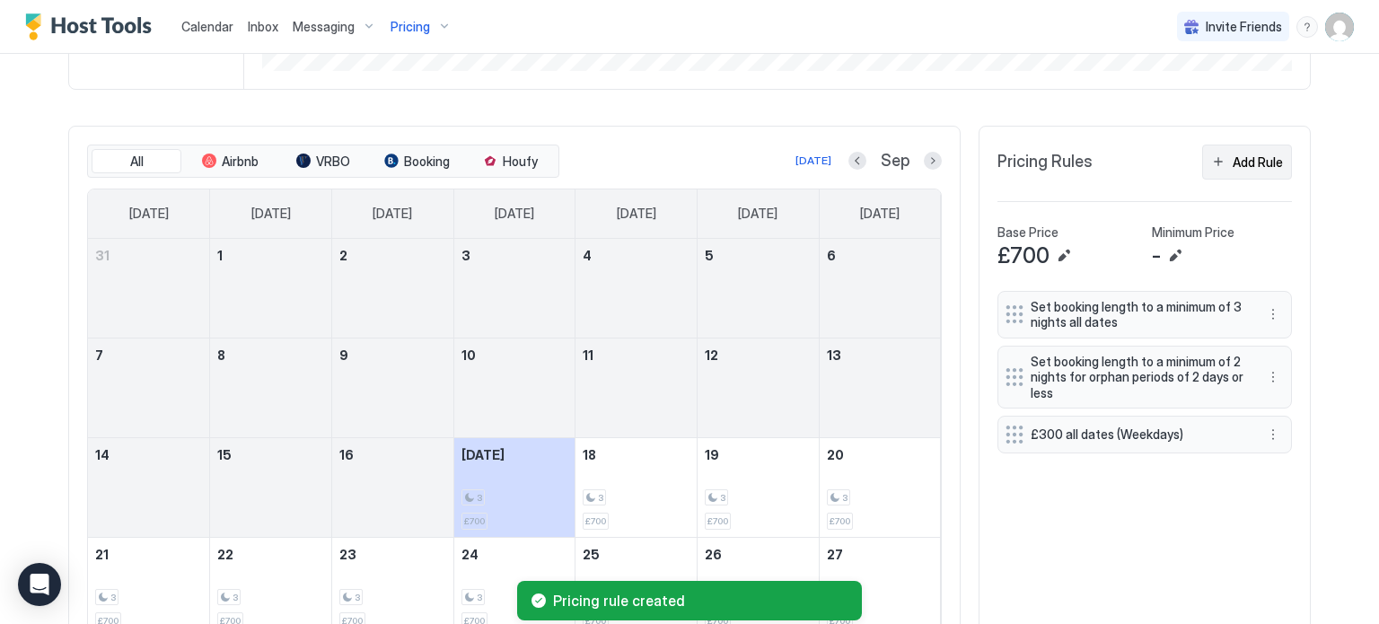
click at [1263, 162] on div "Add Rule" at bounding box center [1258, 162] width 50 height 19
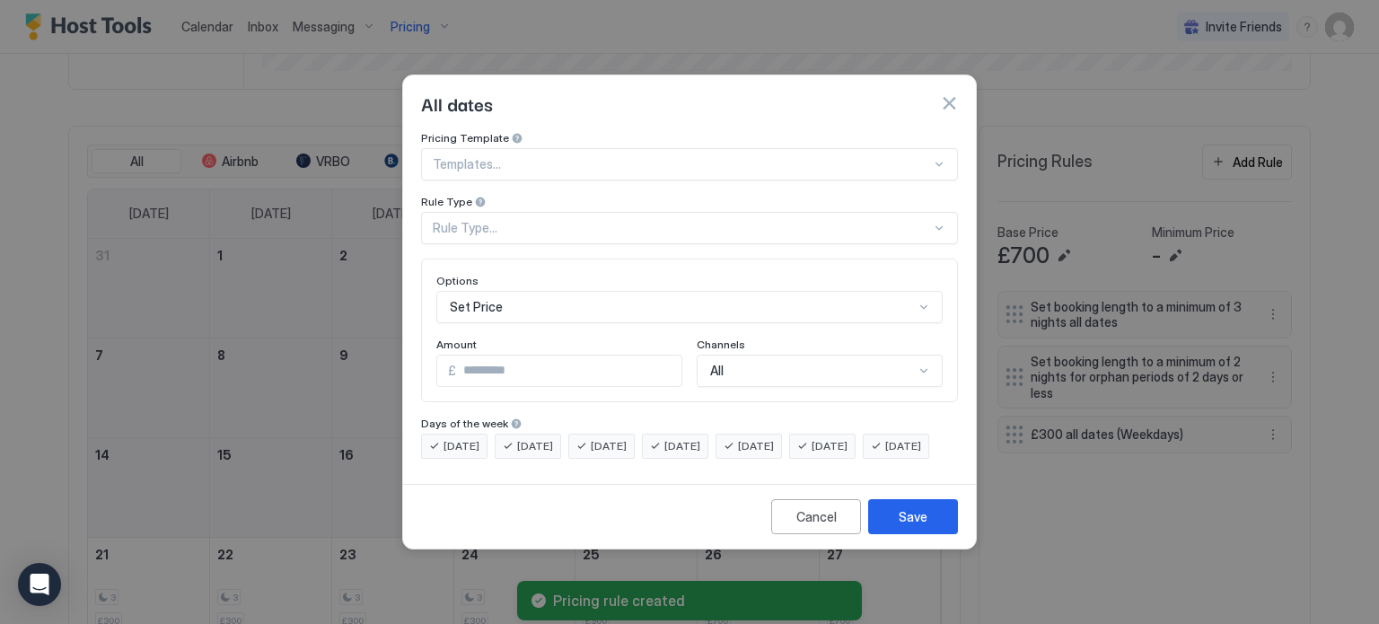
click at [629, 156] on div at bounding box center [682, 164] width 498 height 16
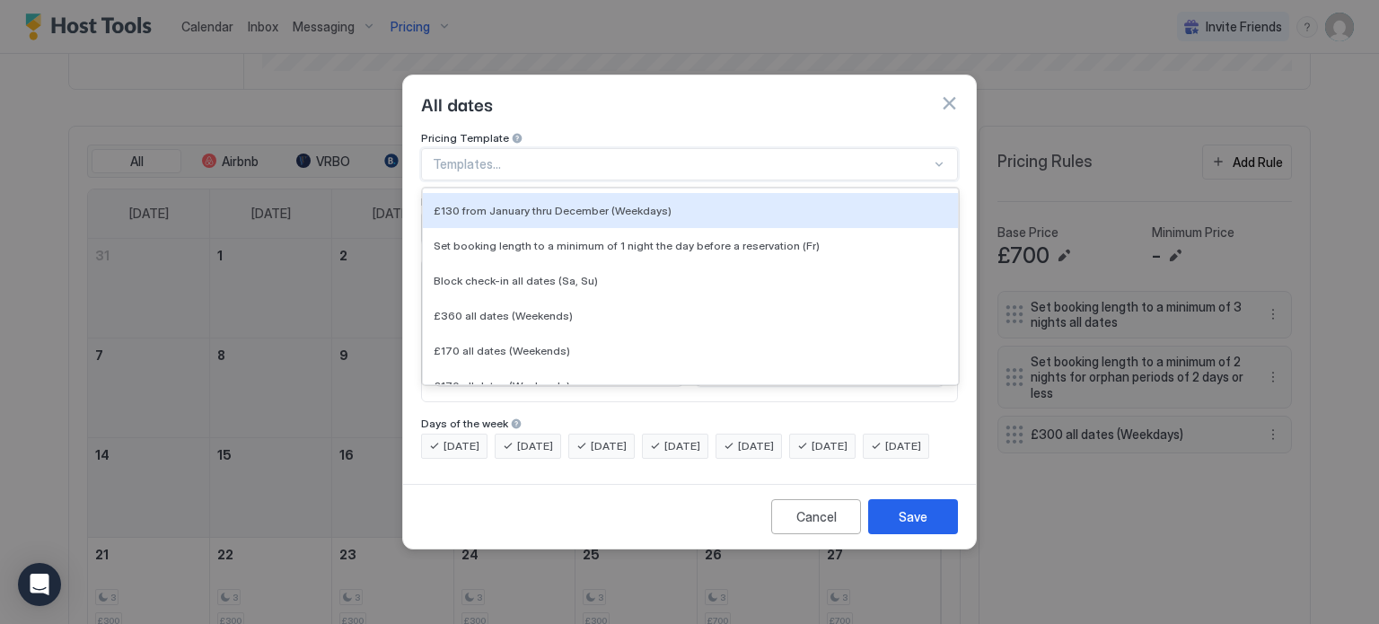
scroll to position [378, 0]
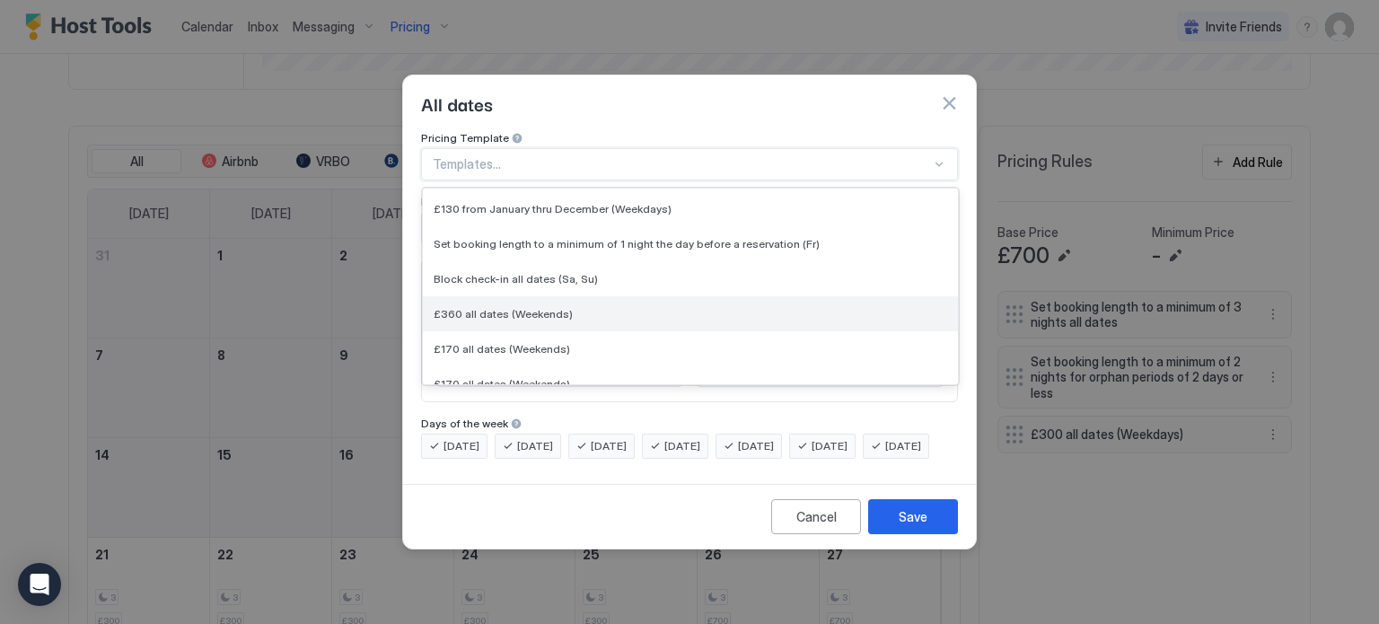
click at [602, 304] on div "£360 all dates (Weekends)" at bounding box center [690, 313] width 535 height 35
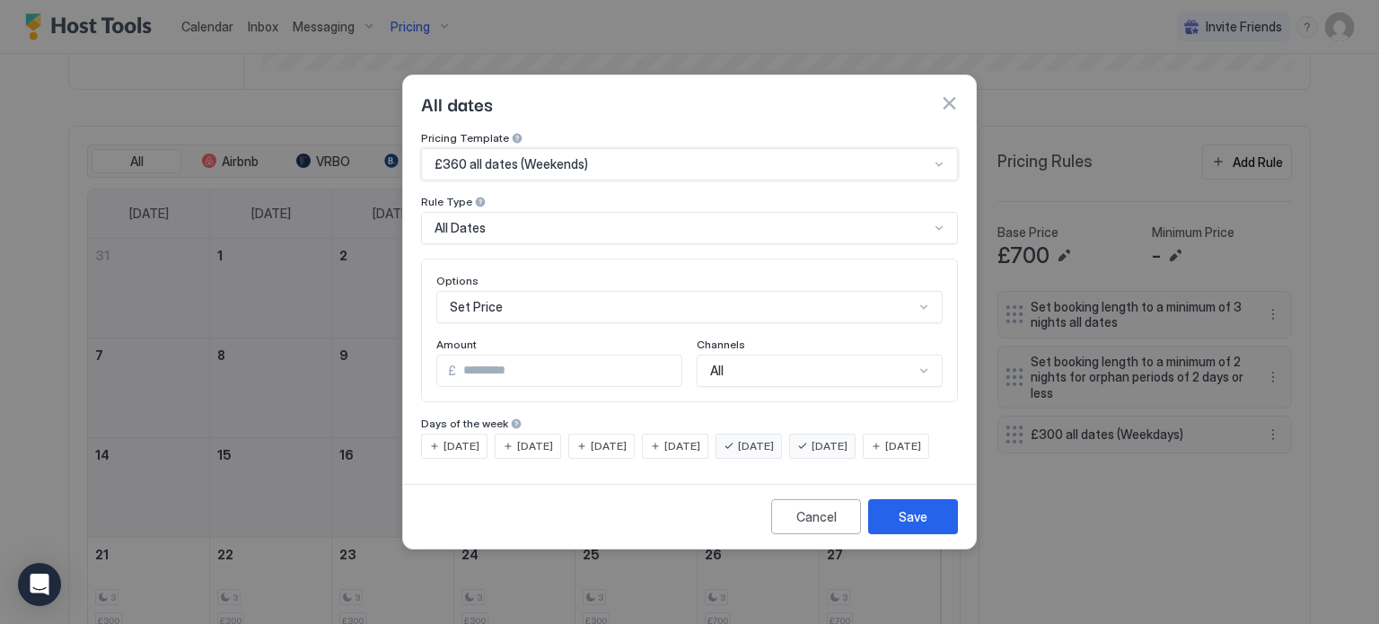
click at [516, 355] on input "***" at bounding box center [568, 370] width 225 height 31
type input "*"
type input "***"
click at [914, 525] on div "Save" at bounding box center [913, 516] width 29 height 19
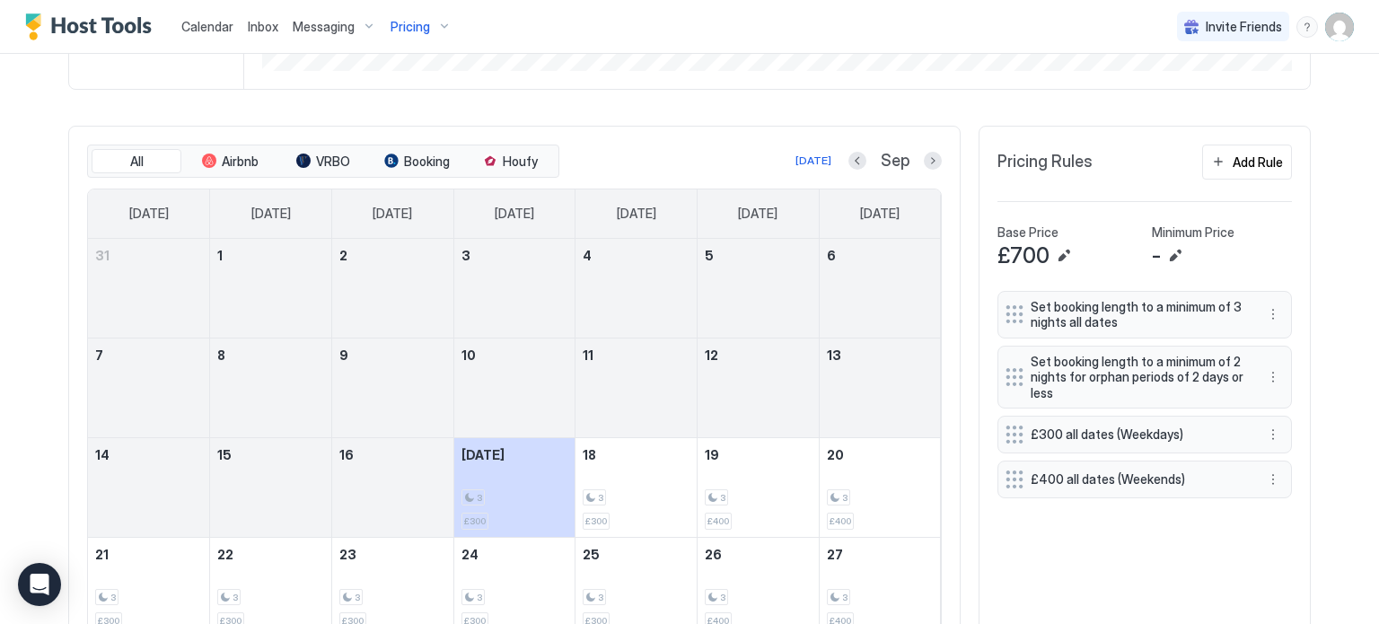
click at [1074, 517] on div "Set booking length to a minimum of 3 nights all dates Set booking length to a m…" at bounding box center [1144, 514] width 294 height 447
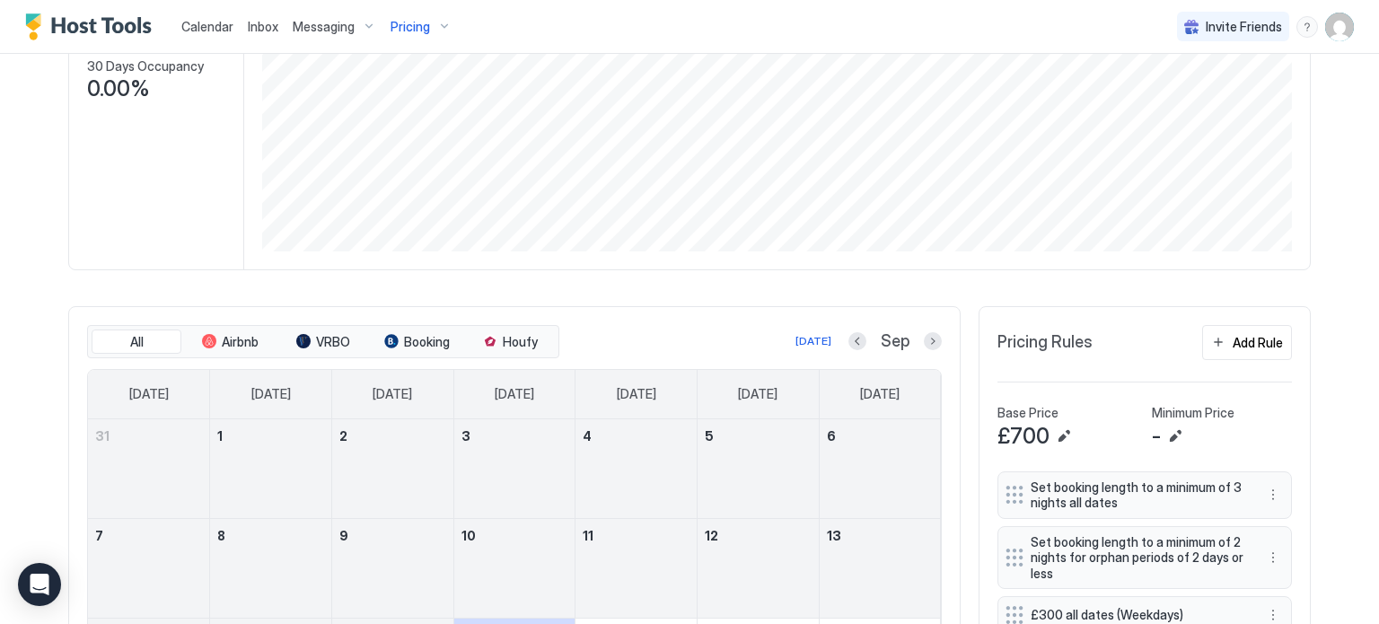
scroll to position [0, 0]
